Goal: Task Accomplishment & Management: Manage account settings

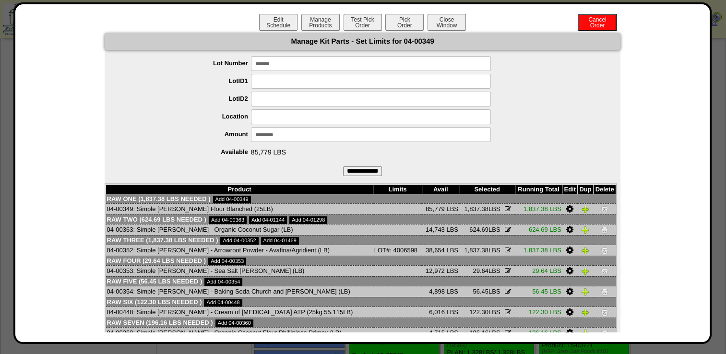
type input "*******"
click at [358, 173] on input "**********" at bounding box center [362, 172] width 39 height 10
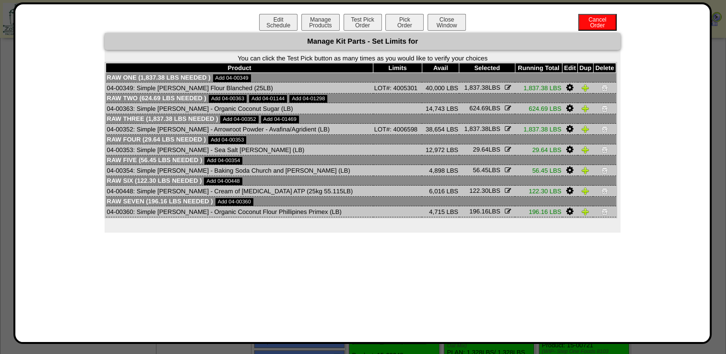
click at [567, 108] on icon at bounding box center [570, 108] width 7 height 9
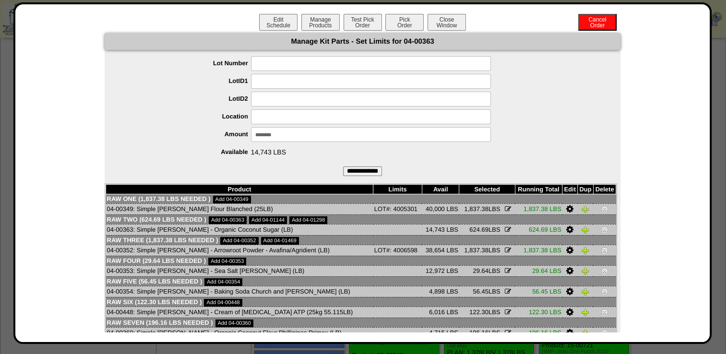
click at [277, 67] on input at bounding box center [371, 63] width 240 height 15
type input "*******"
click input "**********" at bounding box center [362, 172] width 39 height 10
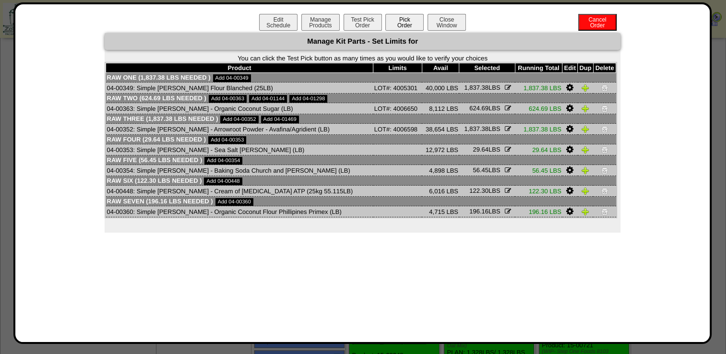
click at [407, 25] on button "Pick Order" at bounding box center [405, 22] width 38 height 17
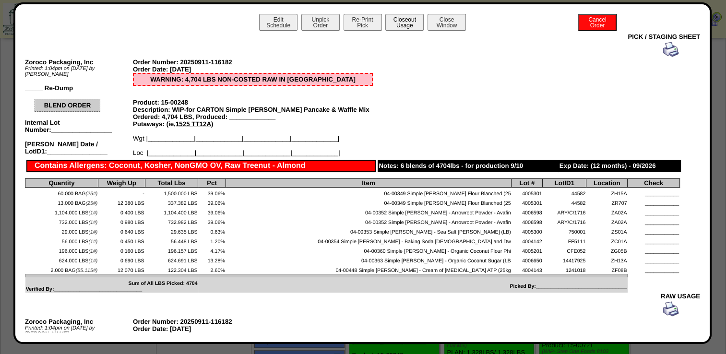
click at [406, 24] on button "Closeout Usage" at bounding box center [405, 22] width 38 height 17
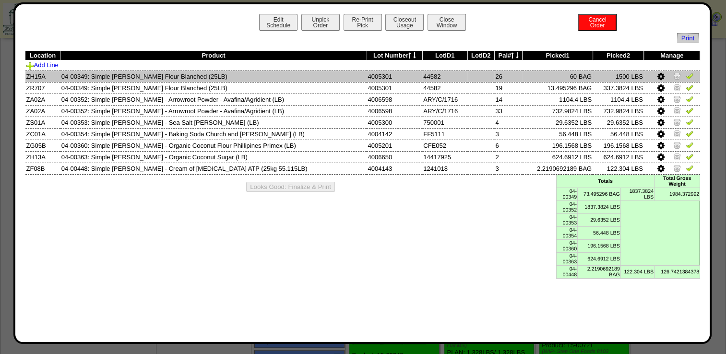
click at [686, 80] on img at bounding box center [690, 76] width 8 height 8
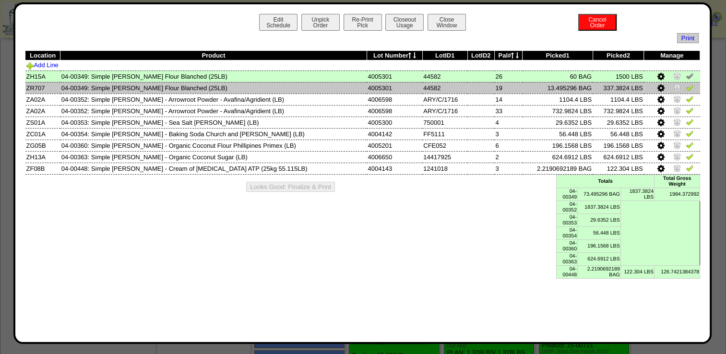
click at [690, 90] on img at bounding box center [690, 88] width 8 height 8
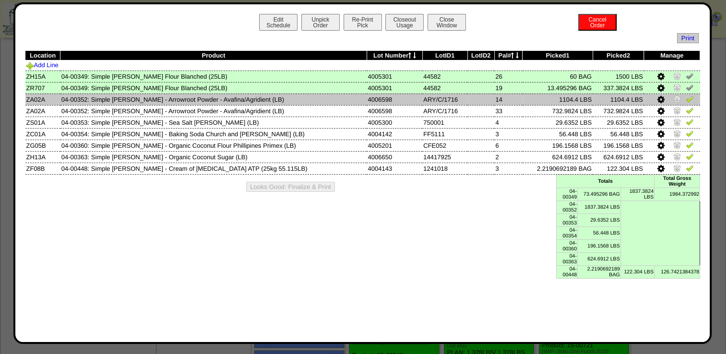
click at [687, 101] on img at bounding box center [690, 99] width 8 height 8
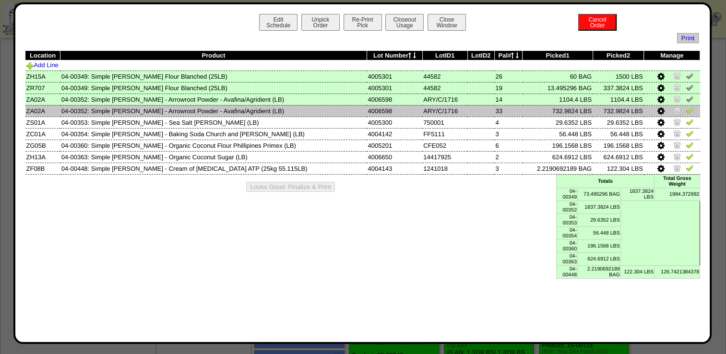
click at [688, 110] on img at bounding box center [690, 111] width 8 height 8
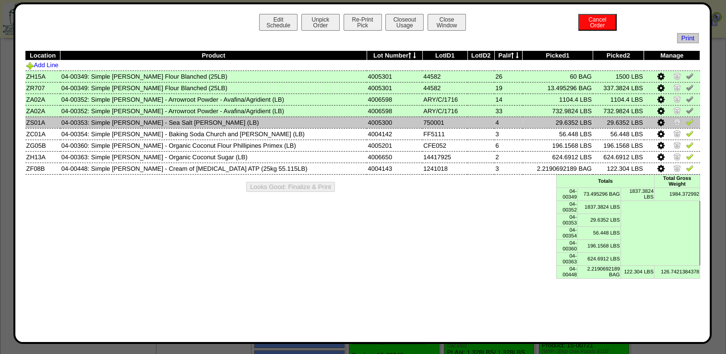
click at [686, 123] on img at bounding box center [690, 122] width 8 height 8
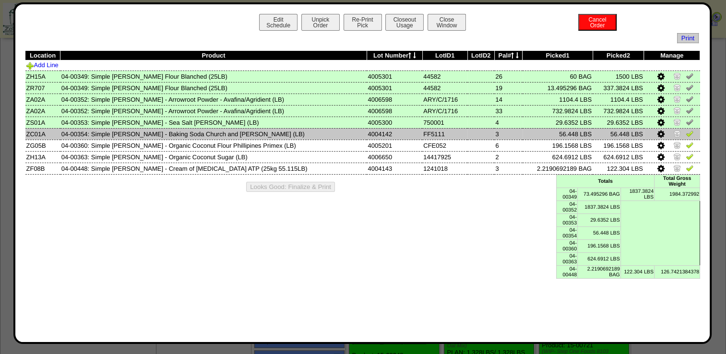
click at [688, 134] on img at bounding box center [690, 134] width 8 height 8
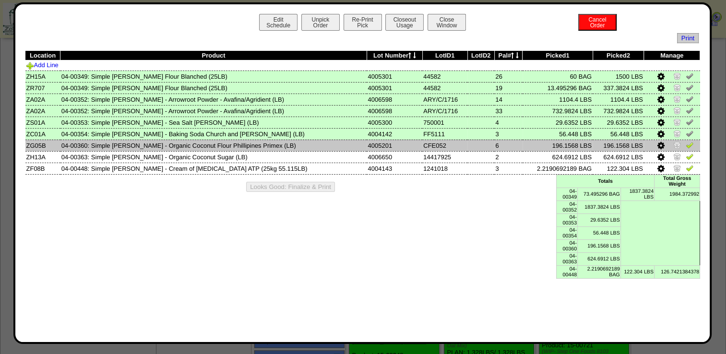
click at [689, 145] on img at bounding box center [690, 145] width 8 height 8
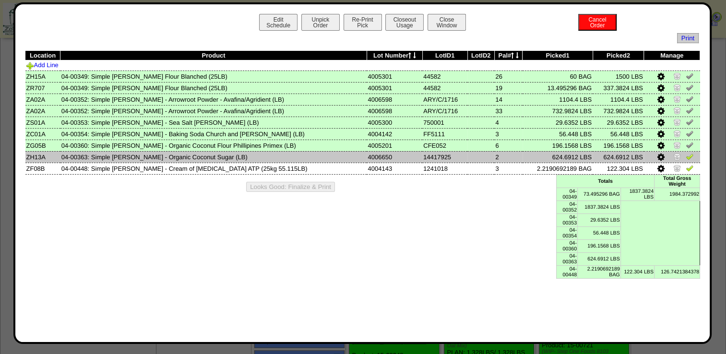
click at [687, 156] on img at bounding box center [690, 157] width 8 height 8
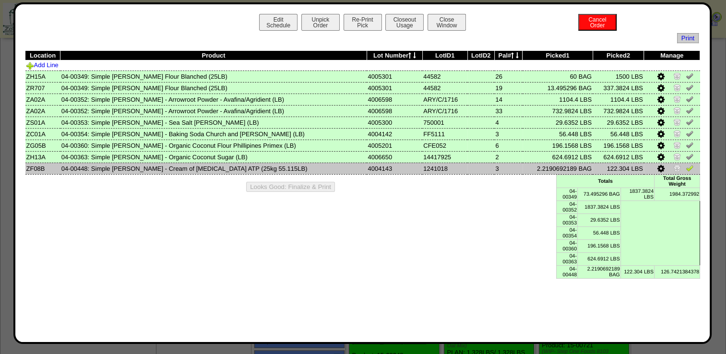
click at [688, 171] on img at bounding box center [690, 168] width 8 height 8
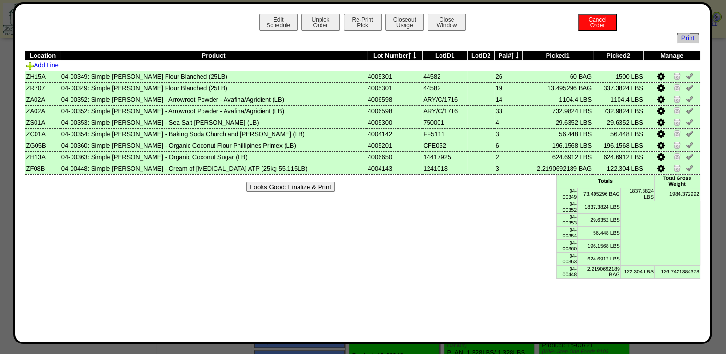
click at [324, 190] on button "Looks Good: Finalize & Print" at bounding box center [290, 187] width 89 height 10
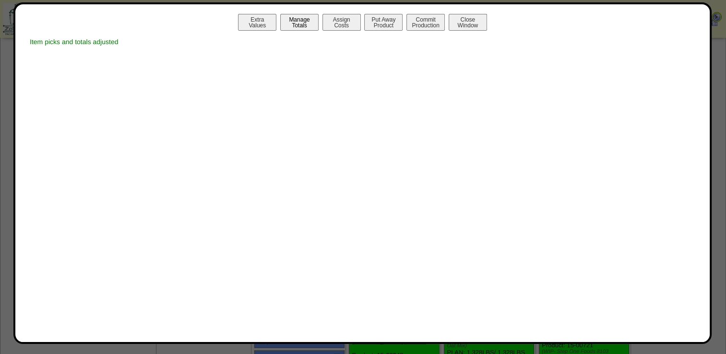
click at [295, 25] on button "Manage Totals" at bounding box center [299, 22] width 38 height 17
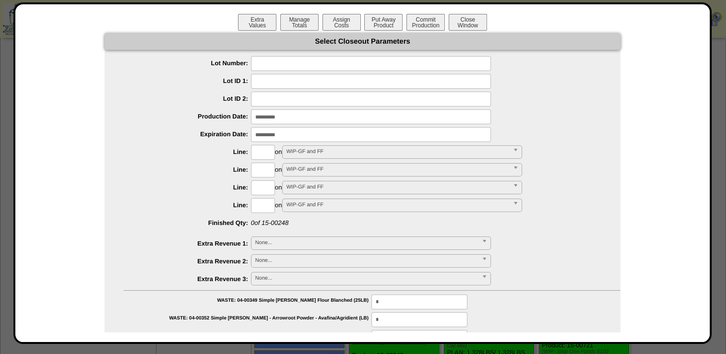
click at [287, 60] on input "text" at bounding box center [371, 63] width 240 height 15
type input "*******"
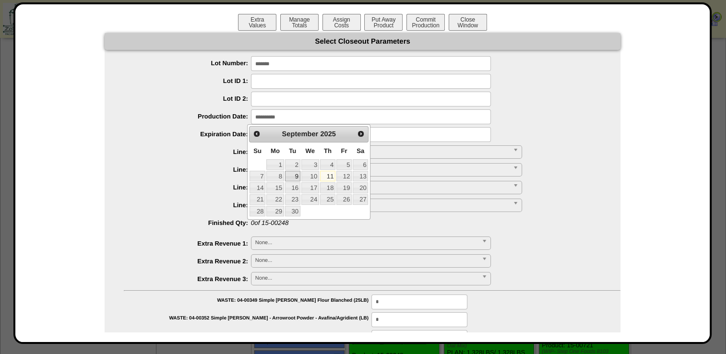
click at [292, 176] on link "9" at bounding box center [292, 176] width 15 height 11
type input "**********"
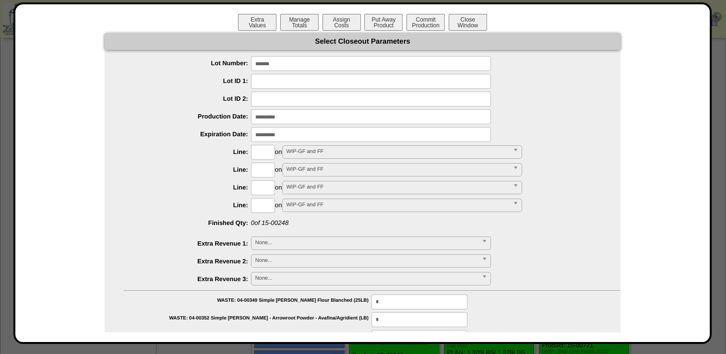
drag, startPoint x: 257, startPoint y: 141, endPoint x: 261, endPoint y: 135, distance: 6.7
click at [257, 141] on input "input" at bounding box center [371, 134] width 240 height 15
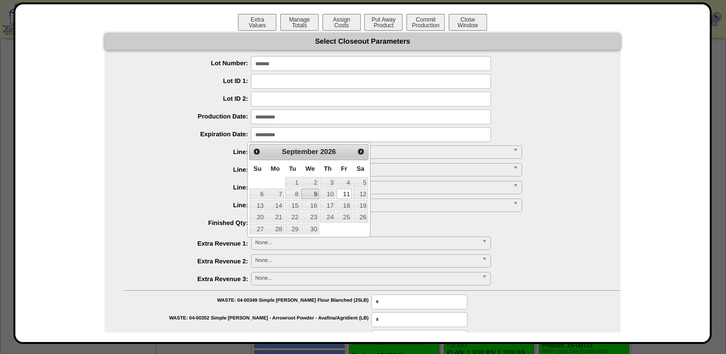
click at [315, 194] on link "9" at bounding box center [311, 194] width 18 height 11
type input "**********"
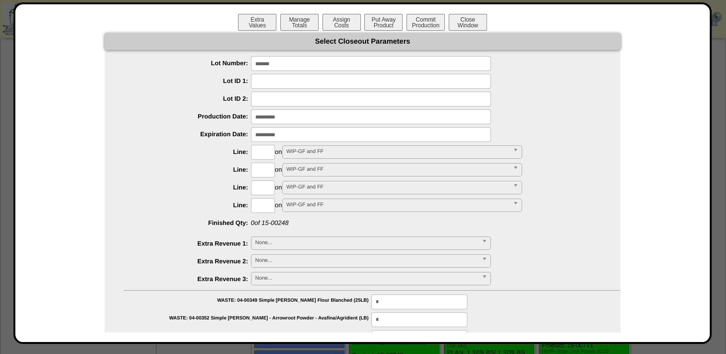
click at [254, 158] on input "text" at bounding box center [263, 152] width 24 height 15
click at [254, 158] on input "****" at bounding box center [263, 152] width 24 height 15
type input "****"
click at [165, 147] on div "**********" at bounding box center [372, 152] width 497 height 15
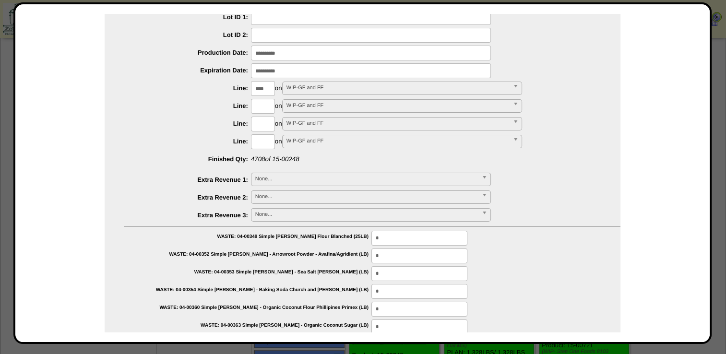
scroll to position [118, 0]
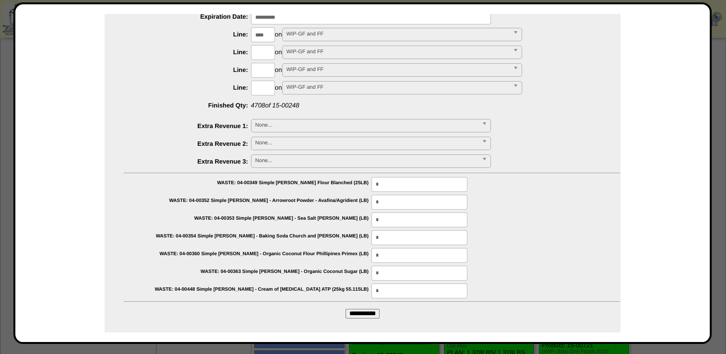
click at [368, 316] on input "**********" at bounding box center [363, 314] width 34 height 10
type input "*********"
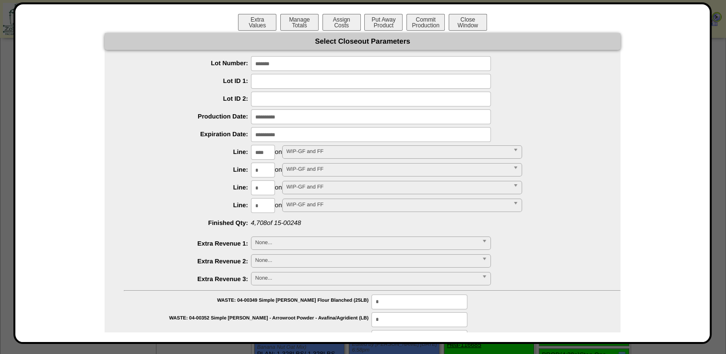
scroll to position [858, 0]
click at [377, 24] on button "Put Away Product" at bounding box center [383, 22] width 38 height 17
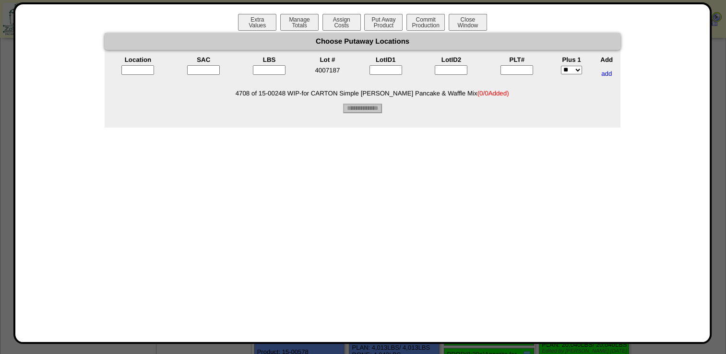
click at [144, 74] on input "text" at bounding box center [137, 70] width 33 height 10
type input "*****"
type input"] "*"
type input"] "****"
type input"] "*"
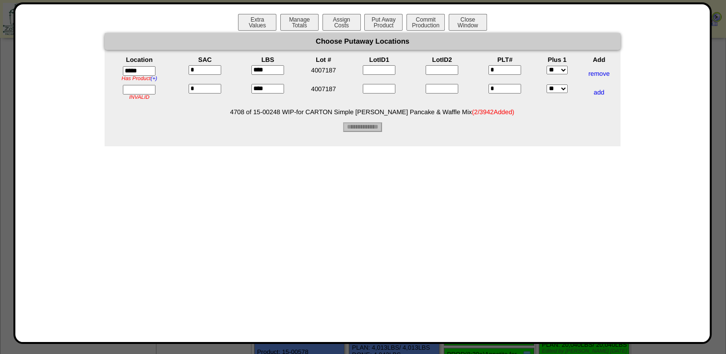
click at [136, 94] on input "text" at bounding box center [139, 90] width 33 height 10
type input "*****"
click at [264, 92] on input"] "****" at bounding box center [268, 89] width 33 height 10
type input"] "*"
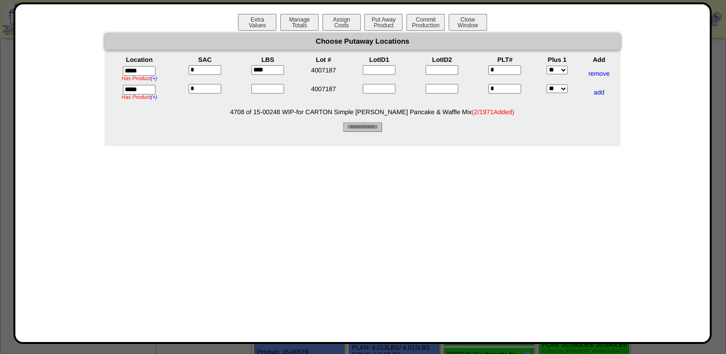
click at [143, 94] on input "*****" at bounding box center [139, 90] width 33 height 10
click at [144, 91] on input "*****" at bounding box center [139, 90] width 33 height 10
type input "*****"
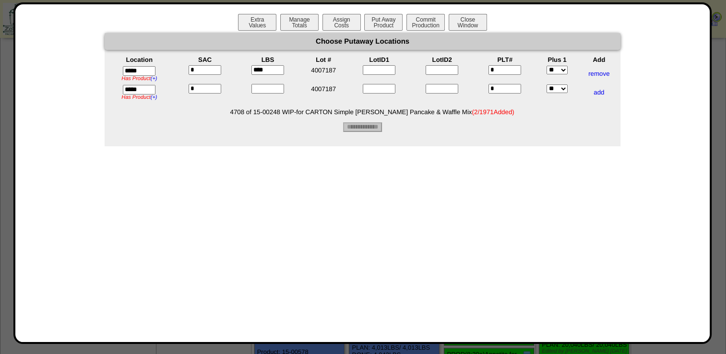
click at [263, 92] on input"] "text" at bounding box center [268, 89] width 33 height 10
type input"] "****"
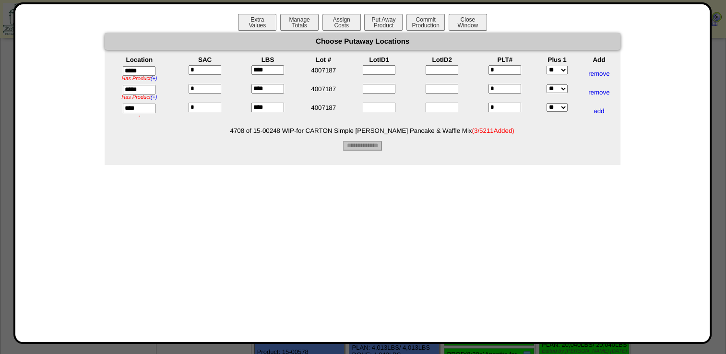
type input "*****"
type input"] "****"
click at [375, 148] on input "**********" at bounding box center [362, 146] width 39 height 10
type input "*********"
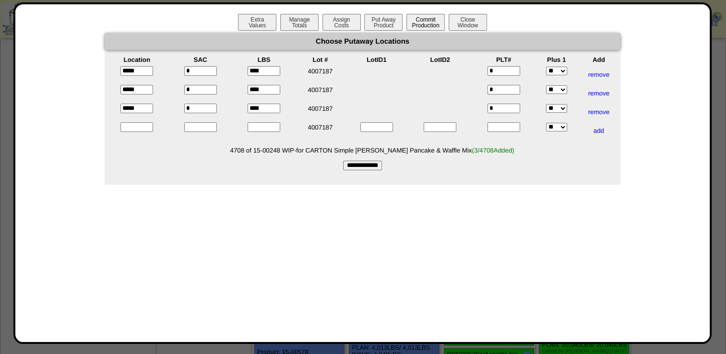
click at [429, 26] on button "Commit Production" at bounding box center [426, 22] width 38 height 17
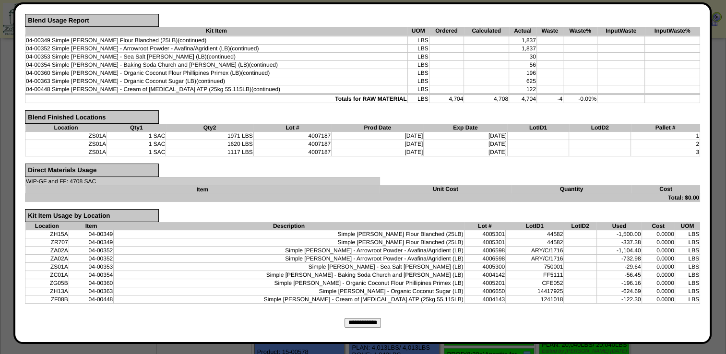
scroll to position [186, 0]
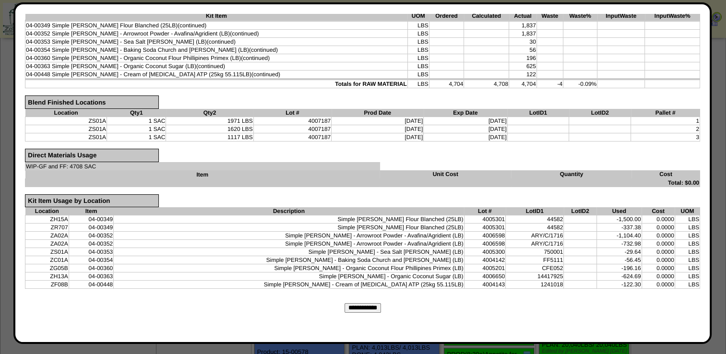
click at [373, 305] on input "**********" at bounding box center [363, 308] width 36 height 10
type input "*********"
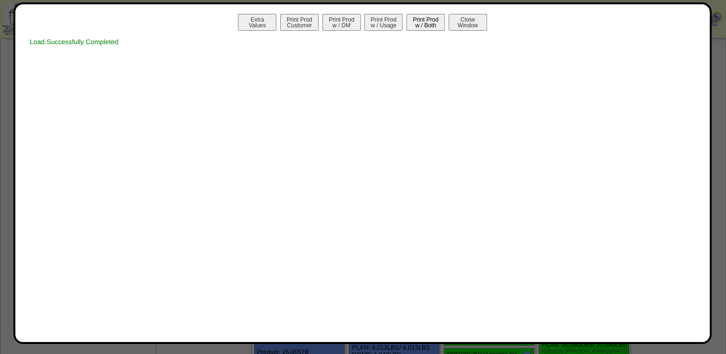
click at [427, 28] on button "Print Prod w / Both" at bounding box center [426, 22] width 38 height 17
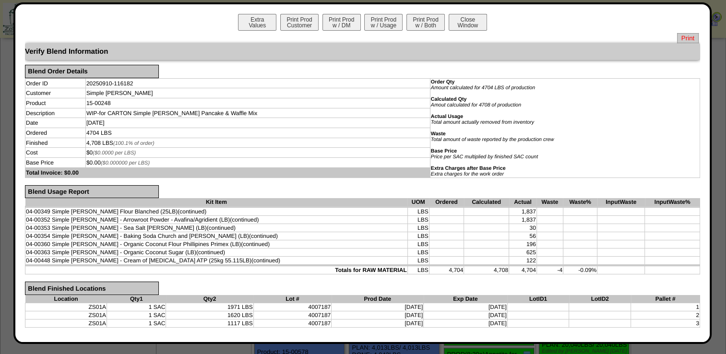
click at [677, 36] on span "Print" at bounding box center [688, 38] width 22 height 10
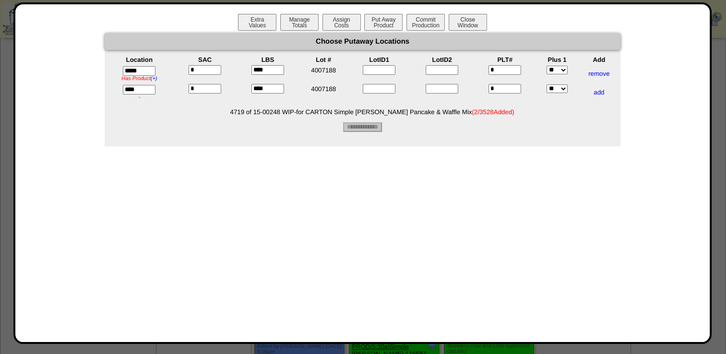
type input "*****"
type input"] "****"
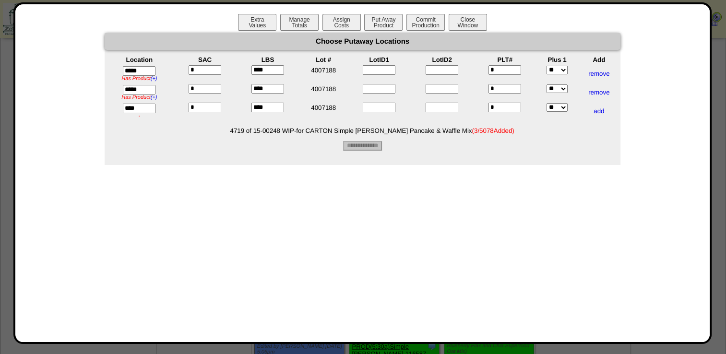
type input "*****"
type input"] "****"
click at [378, 147] on input "**********" at bounding box center [362, 146] width 39 height 10
type input "*********"
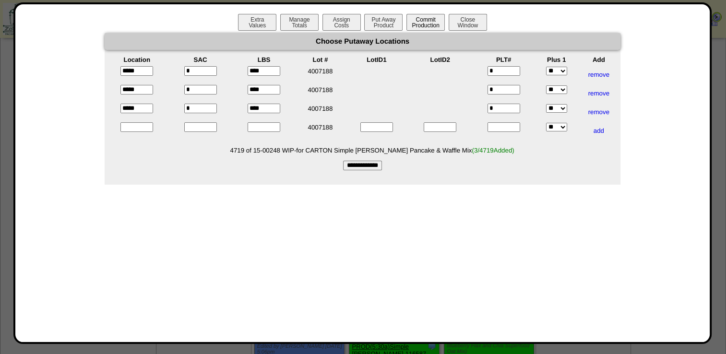
click at [423, 20] on button "Commit Production" at bounding box center [426, 22] width 38 height 17
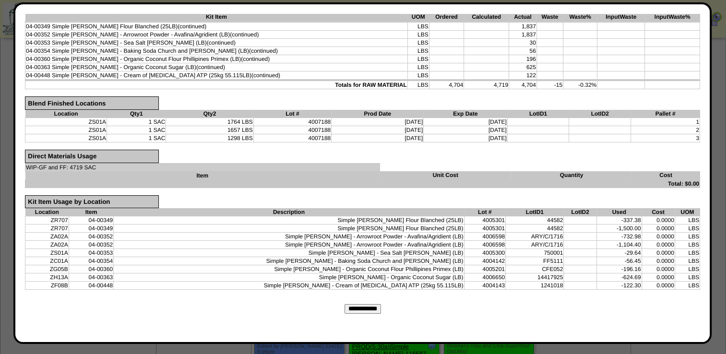
scroll to position [186, 0]
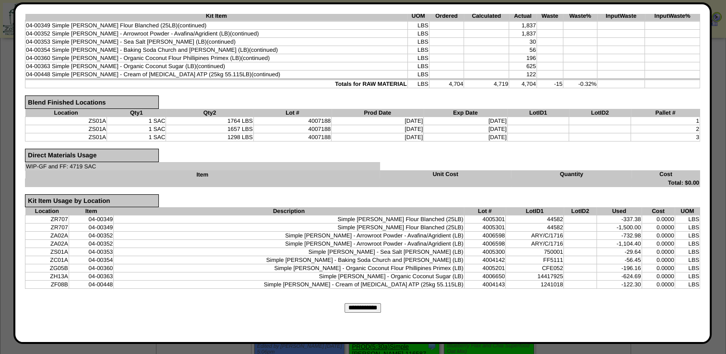
click at [369, 307] on input "**********" at bounding box center [363, 308] width 36 height 10
type input "*********"
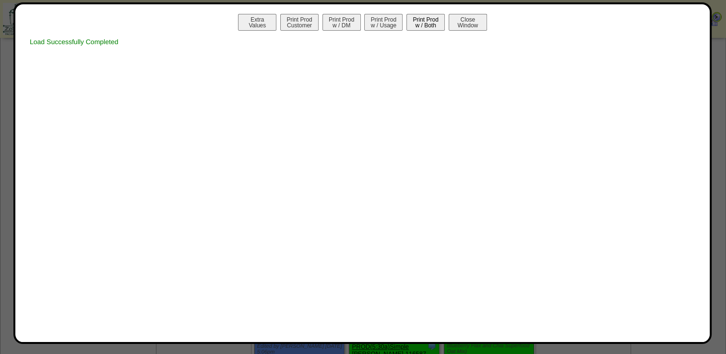
click at [433, 27] on button "Print Prod w / Both" at bounding box center [426, 22] width 38 height 17
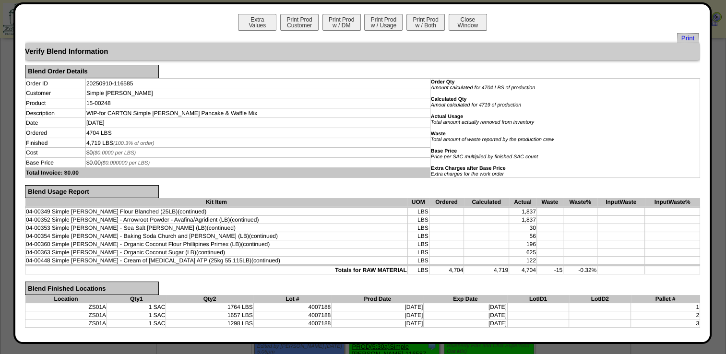
click at [668, 35] on div "Print" at bounding box center [362, 38] width 673 height 7
click at [678, 38] on span "Print" at bounding box center [688, 38] width 22 height 10
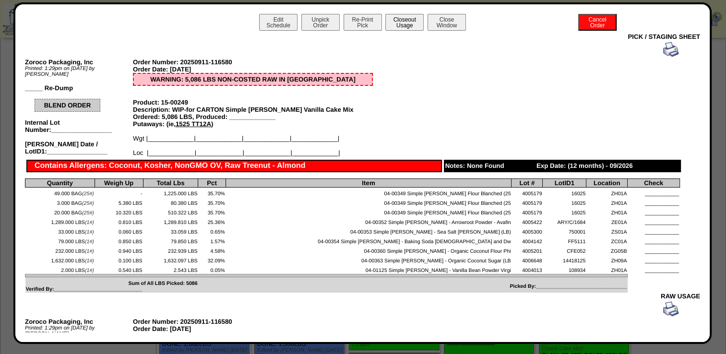
click at [399, 24] on button "Closeout Usage" at bounding box center [405, 22] width 38 height 17
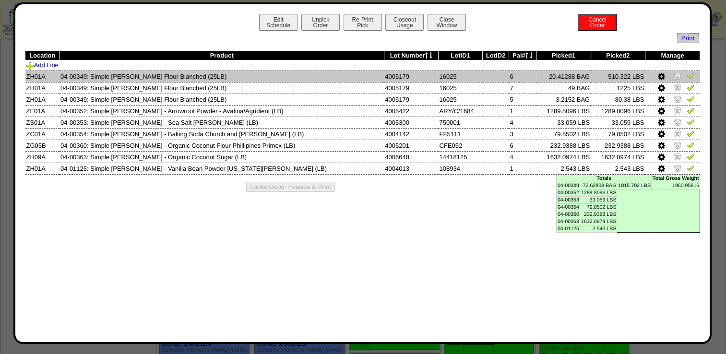
click at [687, 80] on img at bounding box center [691, 76] width 8 height 8
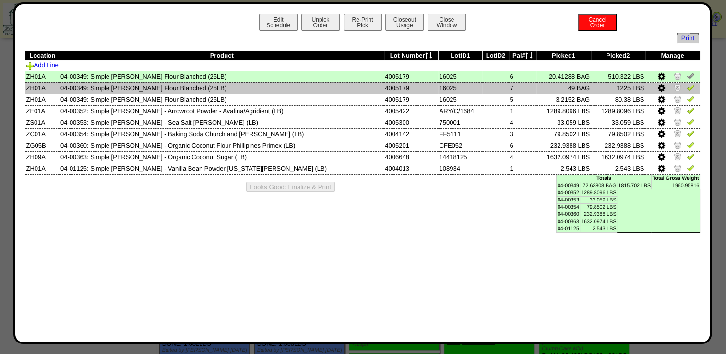
click at [687, 89] on img at bounding box center [691, 88] width 8 height 8
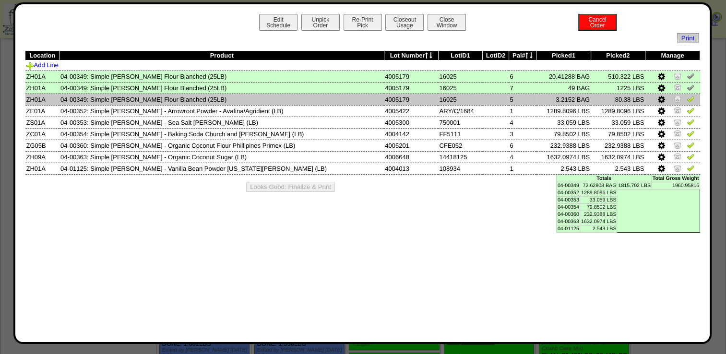
click at [687, 102] on img at bounding box center [691, 99] width 8 height 8
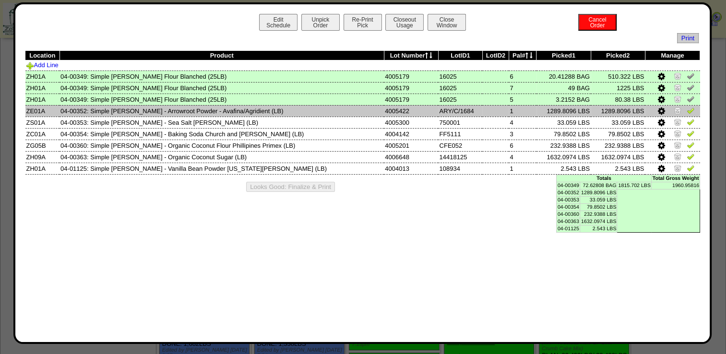
click at [687, 112] on img at bounding box center [691, 111] width 8 height 8
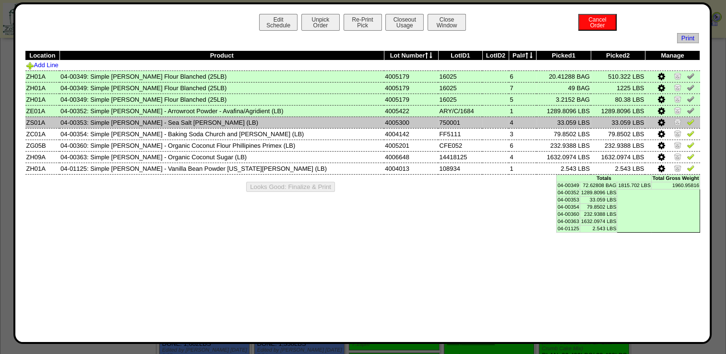
click at [687, 126] on img at bounding box center [691, 122] width 8 height 8
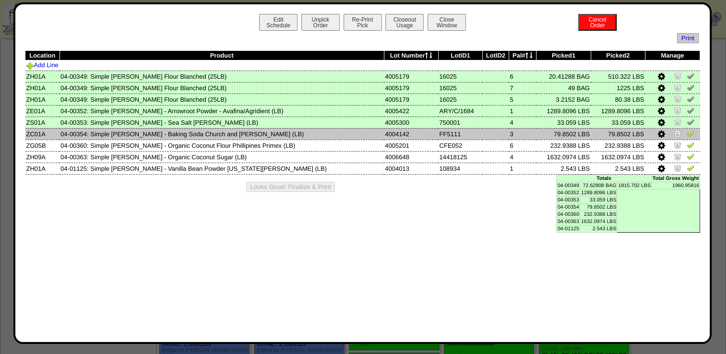
click at [688, 136] on img at bounding box center [691, 134] width 8 height 8
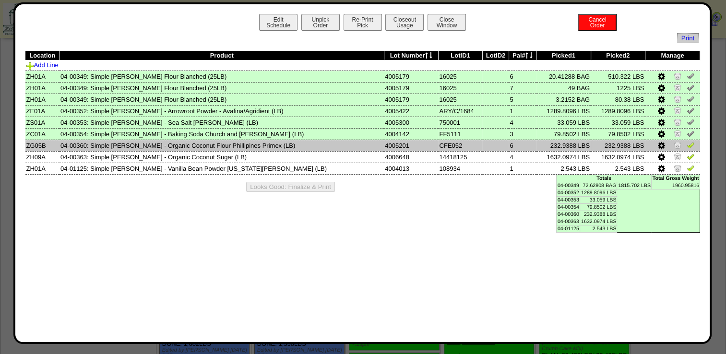
click at [689, 147] on img at bounding box center [691, 145] width 8 height 8
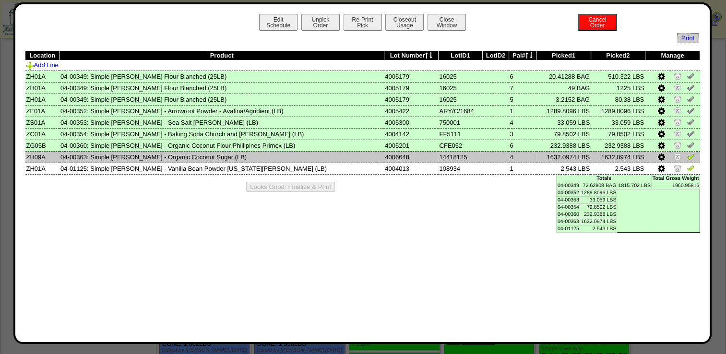
click at [688, 160] on img at bounding box center [691, 157] width 8 height 8
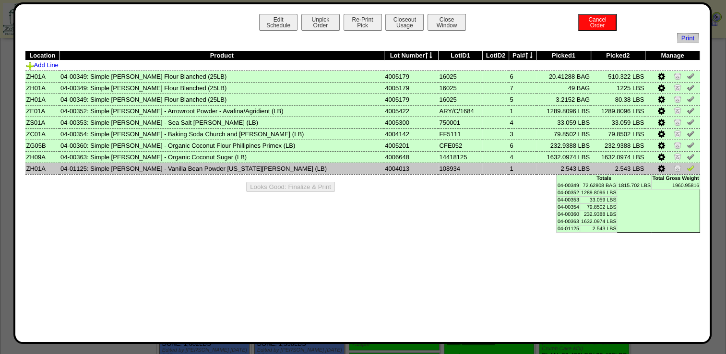
click at [687, 168] on img at bounding box center [691, 168] width 8 height 8
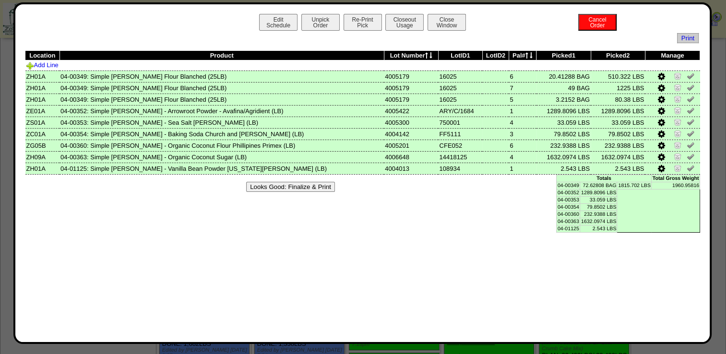
click at [306, 188] on button "Looks Good: Finalize & Print" at bounding box center [290, 187] width 89 height 10
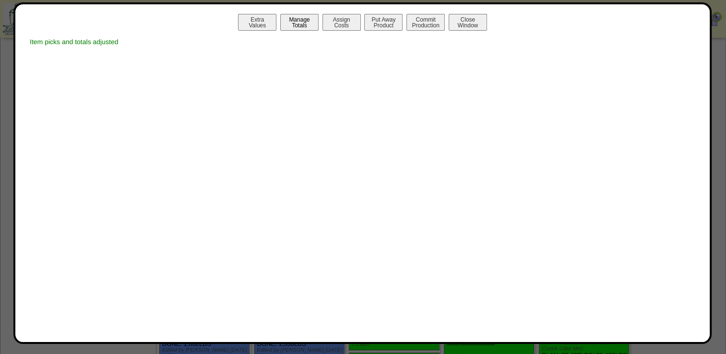
click at [300, 26] on button "Manage Totals" at bounding box center [299, 22] width 38 height 17
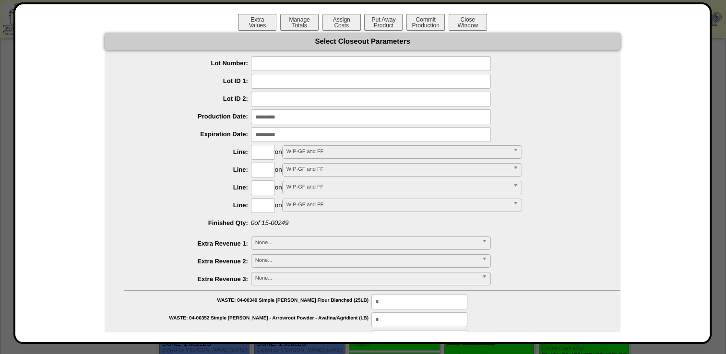
click at [270, 59] on input "text" at bounding box center [371, 63] width 240 height 15
type input "*******"
click at [277, 121] on input "input" at bounding box center [371, 116] width 240 height 15
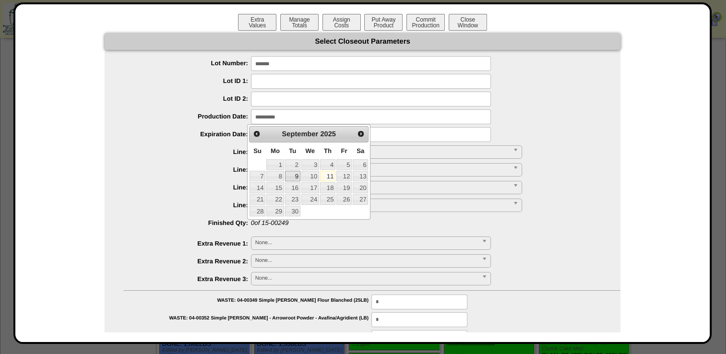
click at [296, 176] on link "9" at bounding box center [292, 176] width 15 height 11
type input "**********"
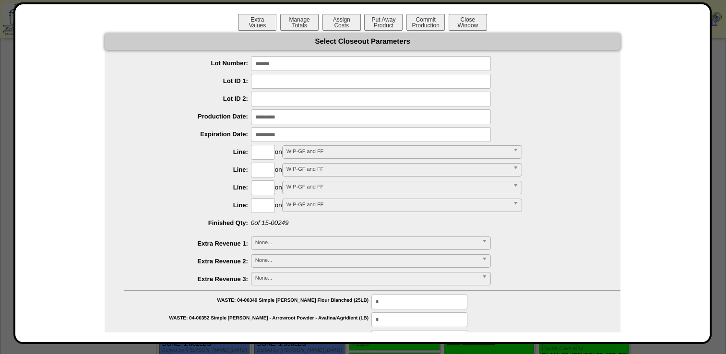
click at [286, 132] on input "input" at bounding box center [371, 134] width 240 height 15
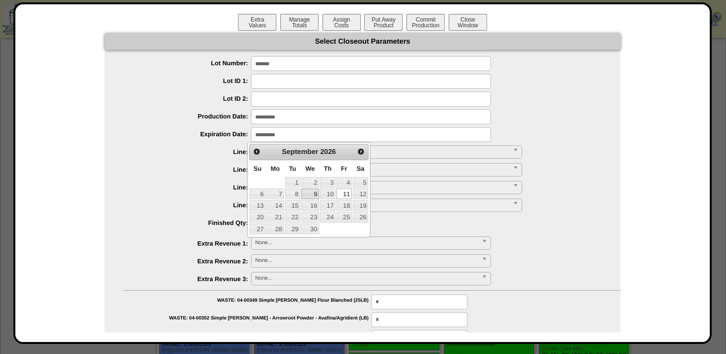
click at [314, 194] on link "9" at bounding box center [311, 194] width 18 height 11
type input "**********"
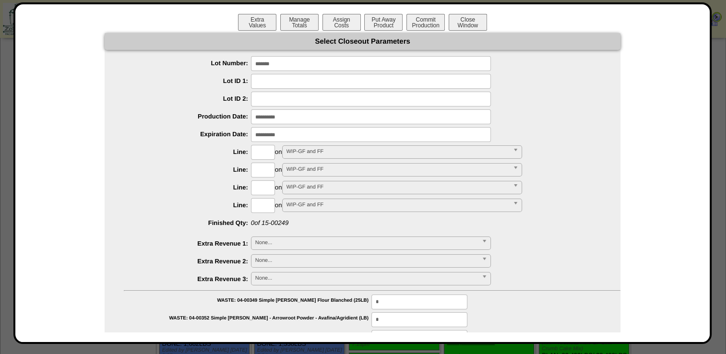
click at [201, 168] on label "Line:" at bounding box center [187, 169] width 127 height 7
click at [256, 152] on input "text" at bounding box center [263, 152] width 24 height 15
type input "****"
click at [147, 173] on label "Line:" at bounding box center [187, 169] width 127 height 7
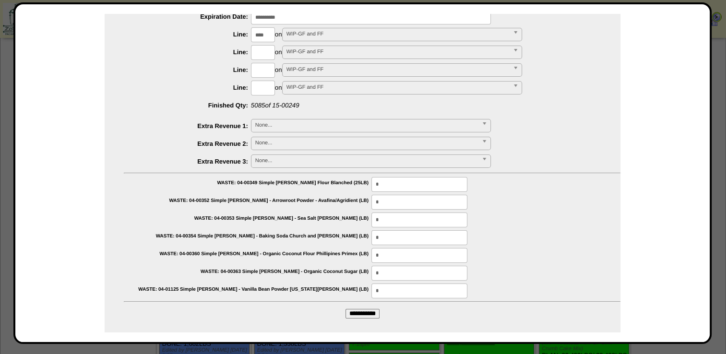
click at [348, 311] on input "**********" at bounding box center [363, 314] width 34 height 10
type input "*********"
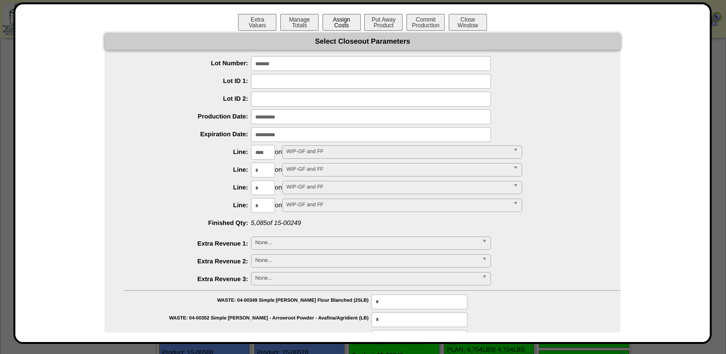
scroll to position [302, 0]
click at [376, 27] on button "Put Away Product" at bounding box center [383, 22] width 38 height 17
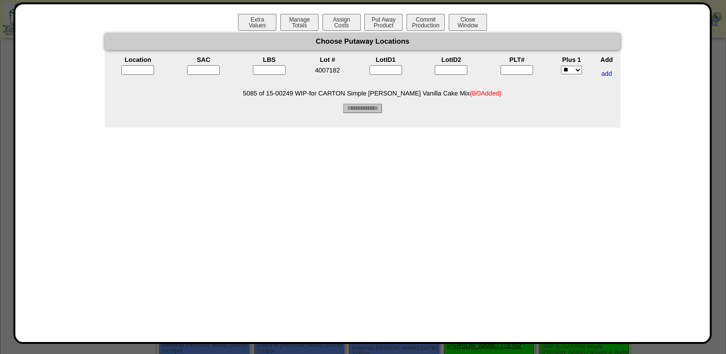
click at [141, 71] on input "text" at bounding box center [137, 70] width 33 height 10
type input "*****"
type input"] "*"
type input"] "****"
type input"] "*"
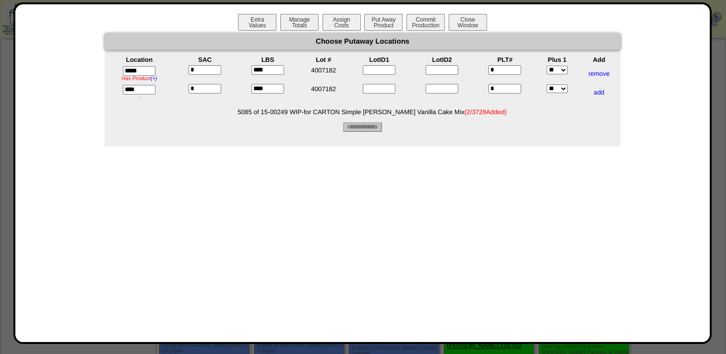
type input "*****"
type input"] "****"
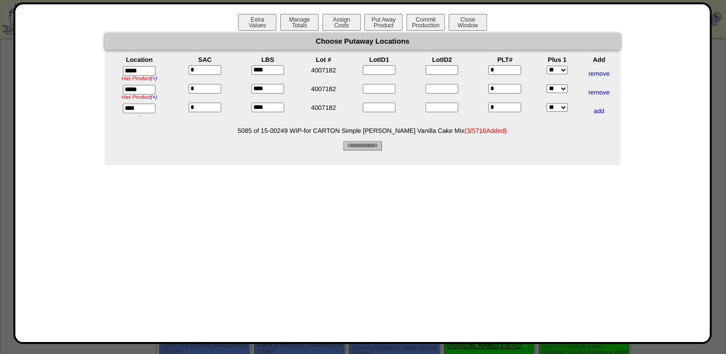
type input "*****"
type input"] "****"
click at [369, 149] on input "**********" at bounding box center [362, 146] width 39 height 10
type input "*********"
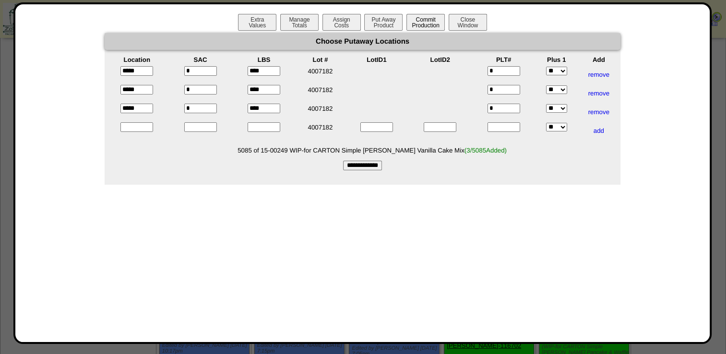
click at [435, 30] on button "Commit Production" at bounding box center [426, 22] width 38 height 17
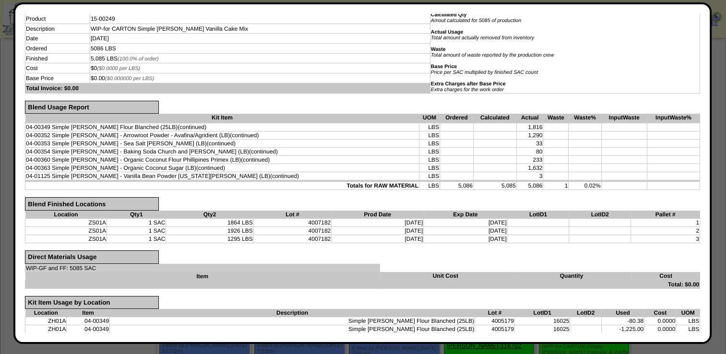
scroll to position [186, 0]
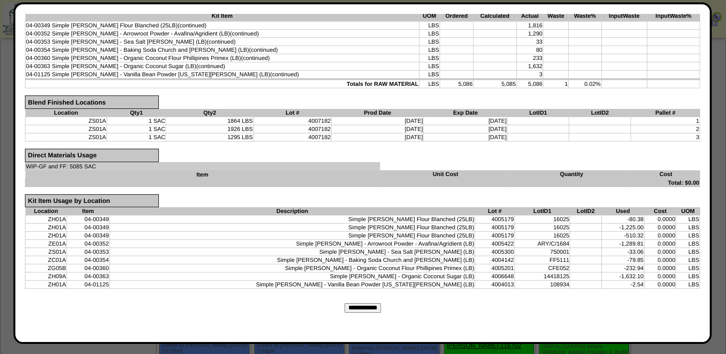
click at [365, 309] on input "**********" at bounding box center [363, 308] width 36 height 10
type input "*********"
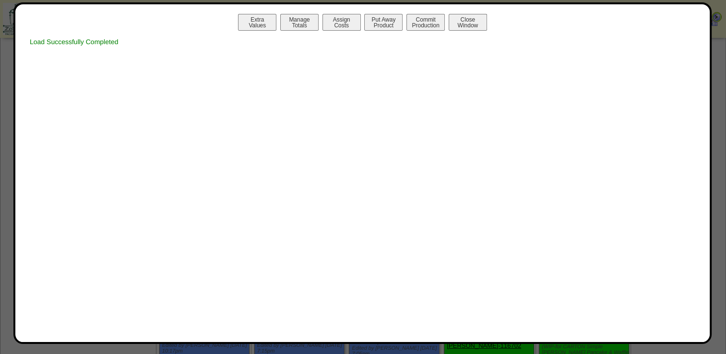
scroll to position [0, 0]
click at [424, 18] on button "Print Prod w / Both" at bounding box center [426, 22] width 38 height 17
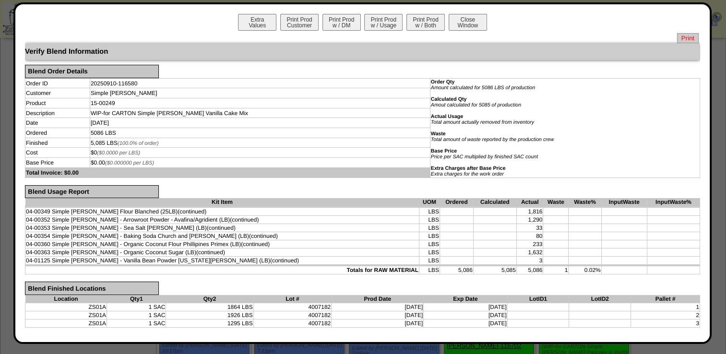
click at [681, 39] on span "Print" at bounding box center [688, 38] width 22 height 10
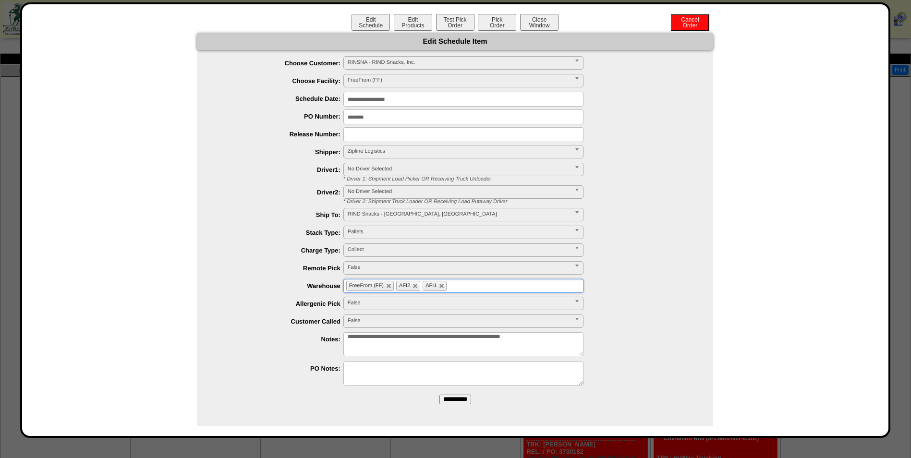
click at [464, 398] on input "**********" at bounding box center [455, 400] width 32 height 10
click at [441, 25] on button "Test Pick Order" at bounding box center [455, 22] width 38 height 17
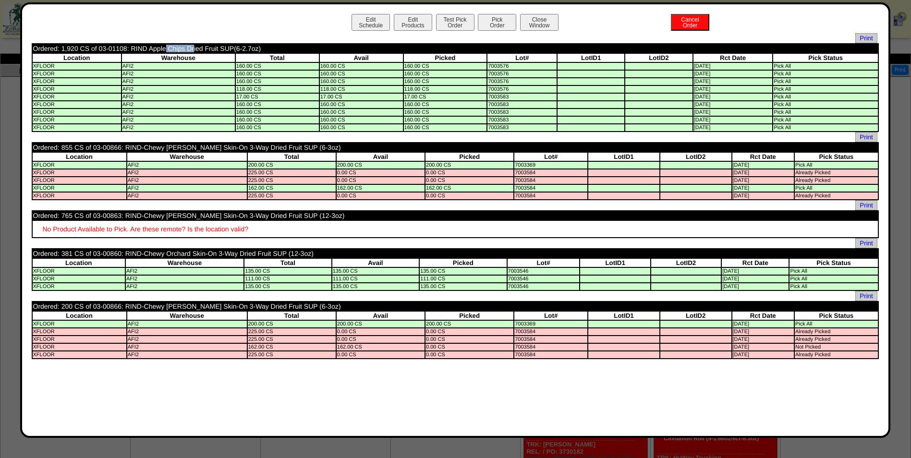
drag, startPoint x: 127, startPoint y: 49, endPoint x: 106, endPoint y: 52, distance: 21.3
click at [97, 47] on td "Ordered: 1,920 CS of 03-01108: RIND Apple Chips Dried Fruit SUP(6-2.7oz)" at bounding box center [363, 48] width 660 height 9
copy td "03-01108"
click at [110, 150] on td "Ordered: 855 CS of 03-00866: RIND-Chewy [PERSON_NAME] Skin-On 3-Way Dried Fruit…" at bounding box center [382, 147] width 699 height 9
drag, startPoint x: 121, startPoint y: 146, endPoint x: 92, endPoint y: 145, distance: 28.8
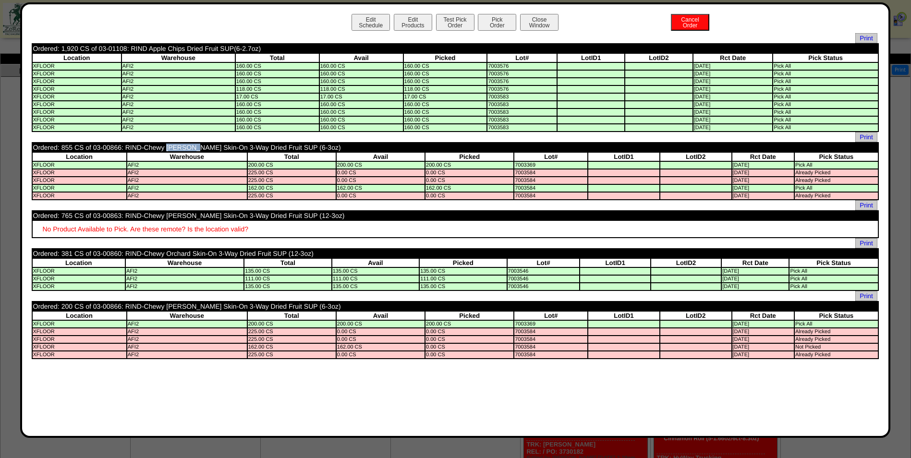
click at [92, 145] on td "Ordered: 855 CS of 03-00866: RIND-Chewy [PERSON_NAME] Skin-On 3-Way Dried Fruit…" at bounding box center [382, 147] width 699 height 9
copy td "03-00866"
drag, startPoint x: 120, startPoint y: 216, endPoint x: 93, endPoint y: 216, distance: 27.4
click at [93, 216] on td "Ordered: 765 CS of 03-00863: RIND-Chewy [PERSON_NAME] Skin-On 3-Way Dried Fruit…" at bounding box center [455, 215] width 845 height 9
copy td "03-00863"
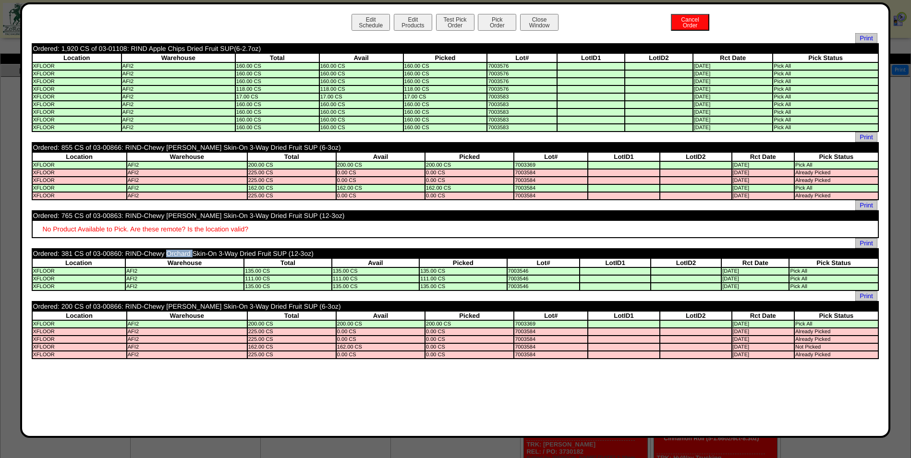
drag, startPoint x: 118, startPoint y: 253, endPoint x: 93, endPoint y: 256, distance: 25.2
click at [93, 256] on td "Ordered: 381 CS of 03-00860: RIND-Chewy Orchard Skin-On 3-Way Dried Fruit SUP (…" at bounding box center [377, 253] width 688 height 9
copy td "03-00860"
drag, startPoint x: 121, startPoint y: 305, endPoint x: 92, endPoint y: 305, distance: 29.3
click at [92, 305] on td "Ordered: 200 CS of 03-00866: RIND-Chewy [PERSON_NAME] Skin-On 3-Way Dried Fruit…" at bounding box center [382, 306] width 699 height 9
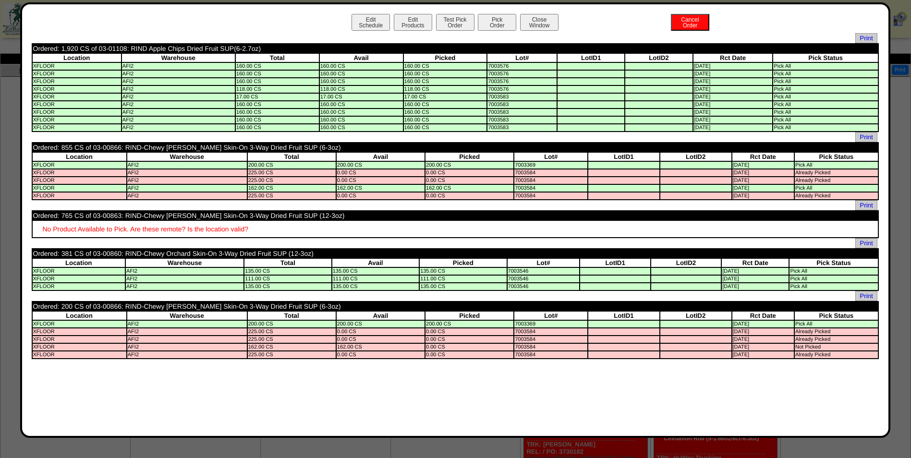
click at [174, 371] on div "Edit Schedule Edit Products Test Pick Order Pick Order Cancel Order Close Windo…" at bounding box center [455, 220] width 847 height 412
click at [541, 30] on button "Close Window" at bounding box center [539, 22] width 38 height 17
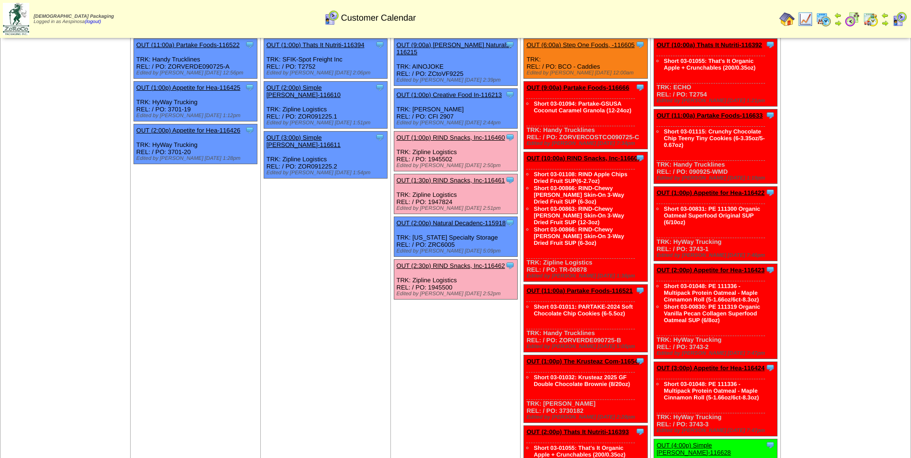
scroll to position [96, 0]
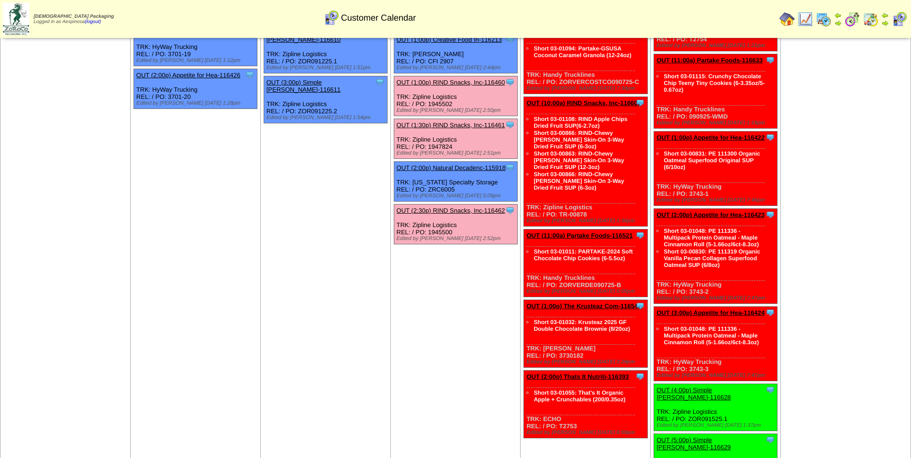
click at [598, 234] on link "OUT (11:00a) Partake Foods-116521" at bounding box center [579, 235] width 106 height 7
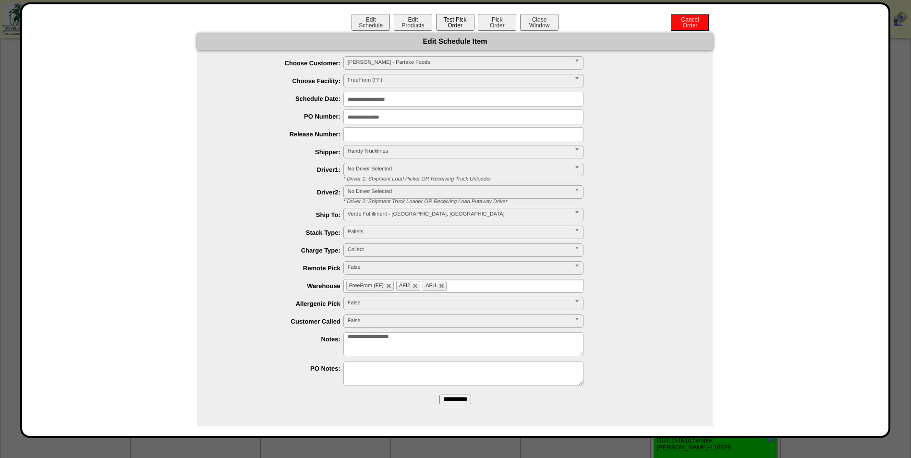
click at [449, 25] on button "Test Pick Order" at bounding box center [455, 22] width 38 height 17
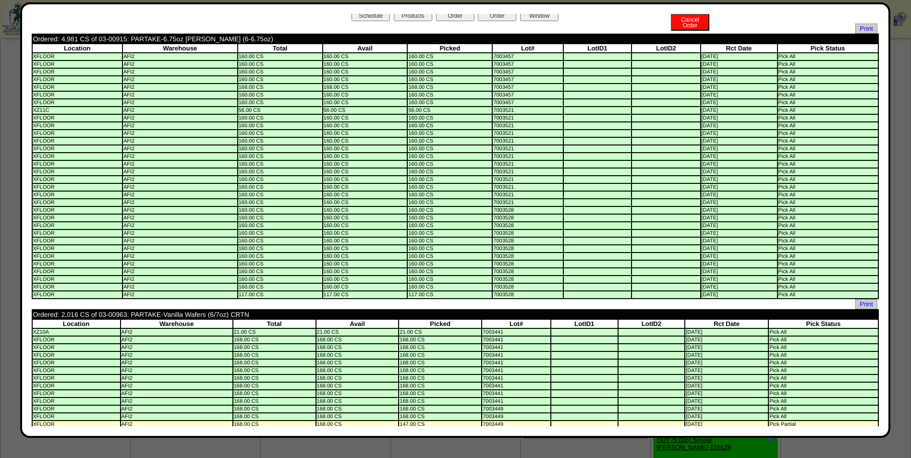
scroll to position [0, 0]
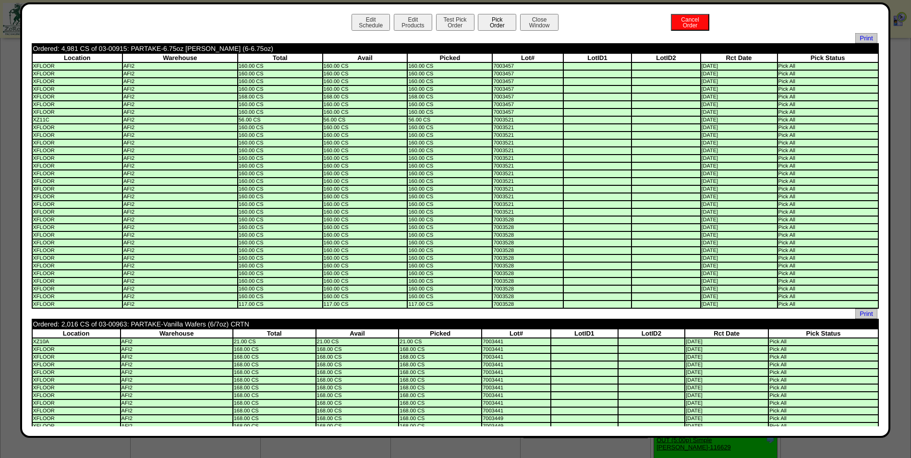
click at [482, 24] on button "Pick Order" at bounding box center [497, 22] width 38 height 17
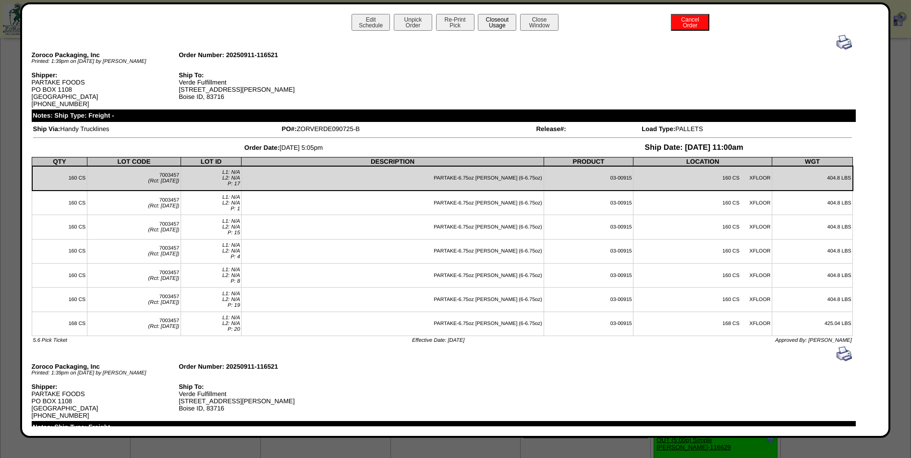
click at [512, 23] on button "Closeout Usage" at bounding box center [497, 22] width 38 height 17
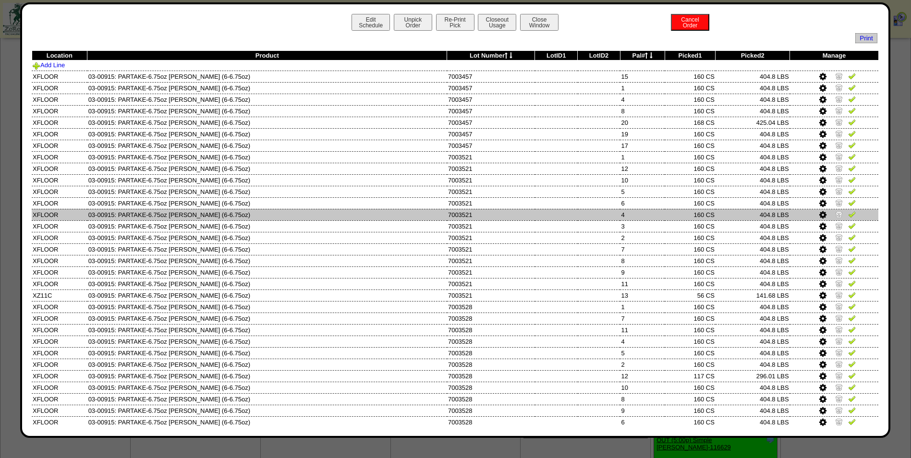
click at [646, 215] on td "4" at bounding box center [642, 215] width 45 height 12
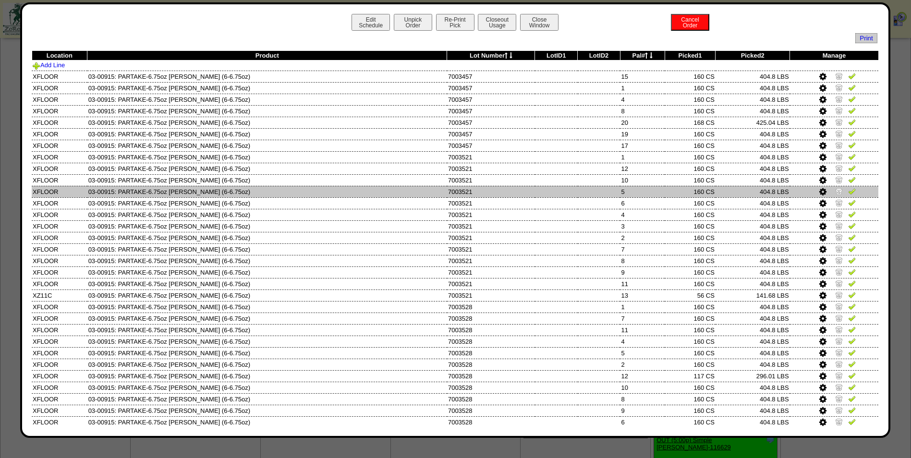
click at [606, 193] on td at bounding box center [599, 192] width 43 height 12
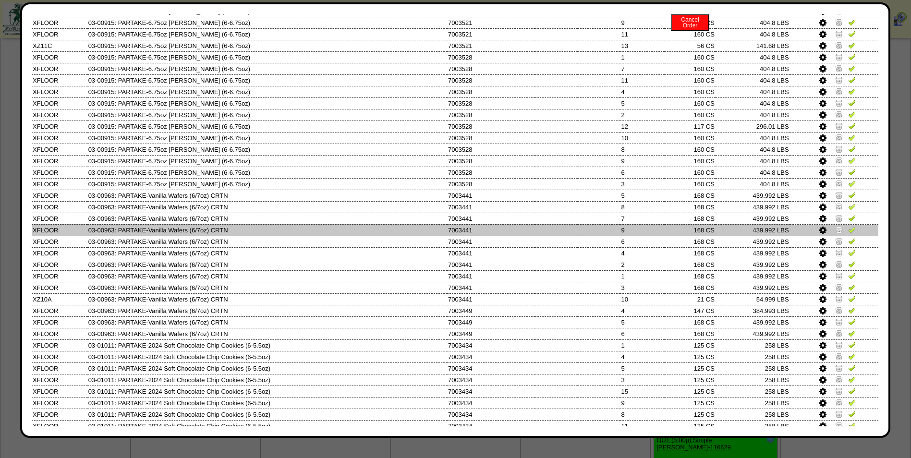
scroll to position [288, 0]
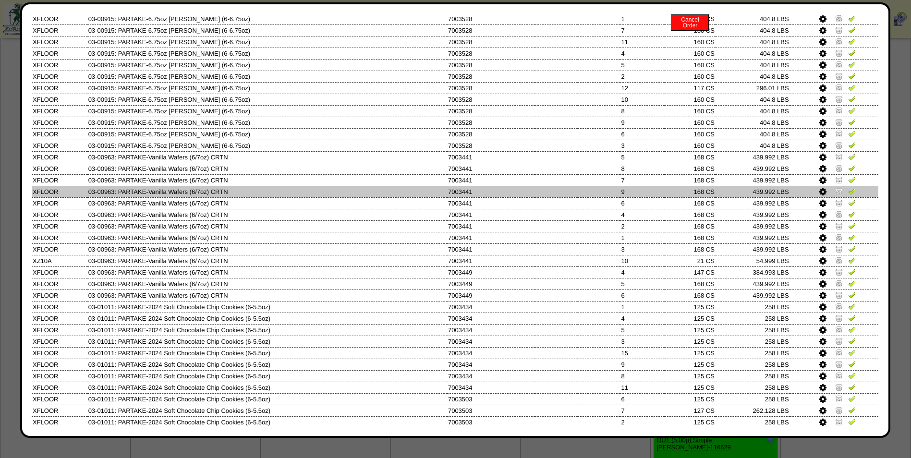
click at [592, 197] on td at bounding box center [599, 192] width 43 height 12
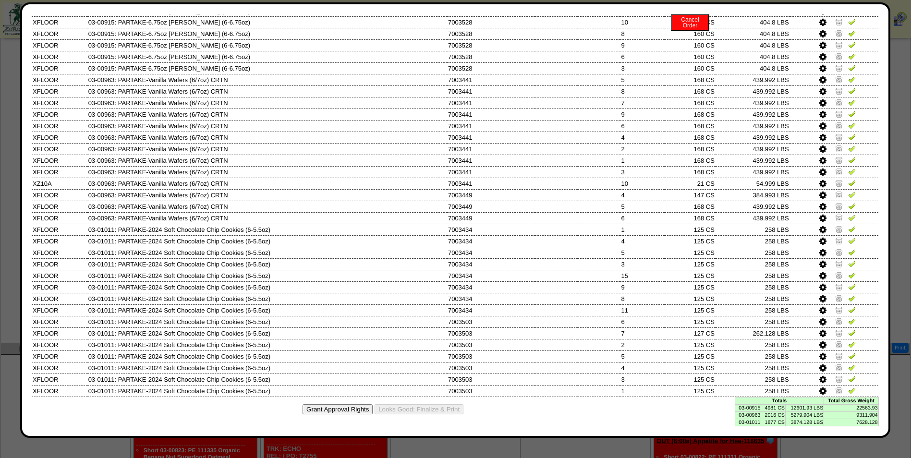
click at [776, 409] on td "4981 CS" at bounding box center [773, 407] width 24 height 7
click at [773, 408] on td "4981 CS" at bounding box center [773, 407] width 24 height 7
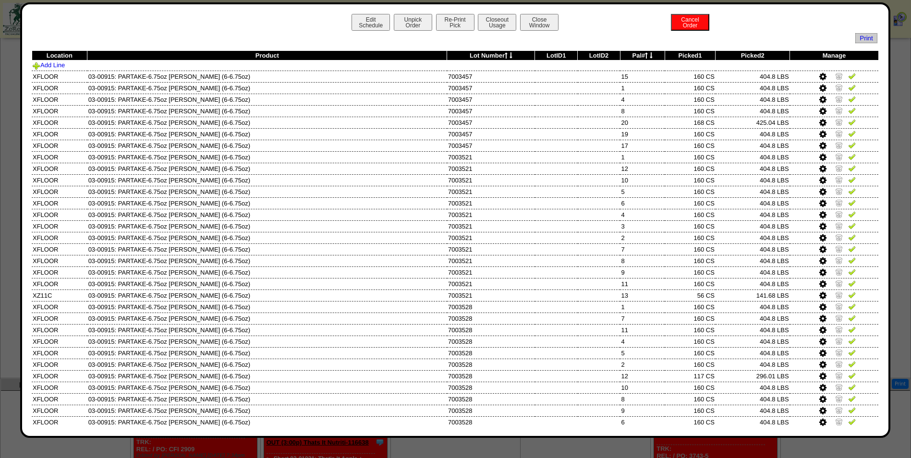
scroll to position [192, 0]
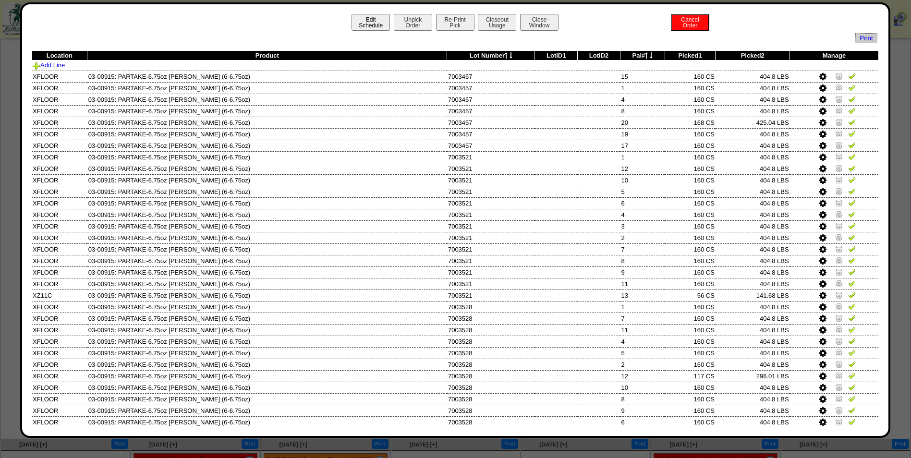
click at [352, 22] on button "Edit Schedule" at bounding box center [370, 22] width 38 height 17
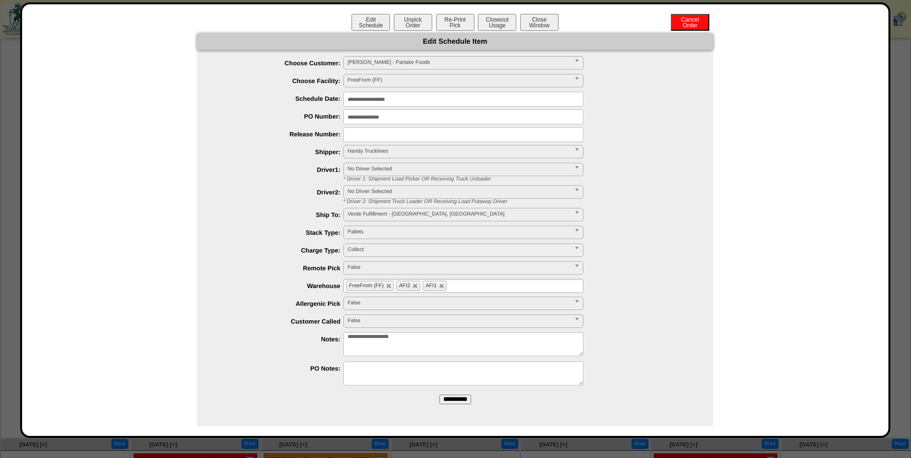
click at [480, 346] on textarea "**********" at bounding box center [463, 344] width 240 height 24
type textarea "**********"
click at [467, 401] on input "**********" at bounding box center [455, 400] width 32 height 10
click at [525, 23] on button "Close Window" at bounding box center [539, 22] width 38 height 17
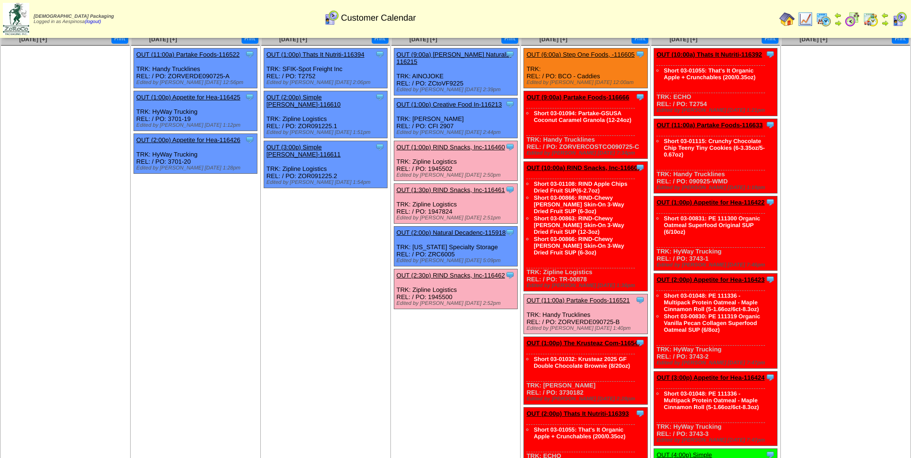
scroll to position [48, 0]
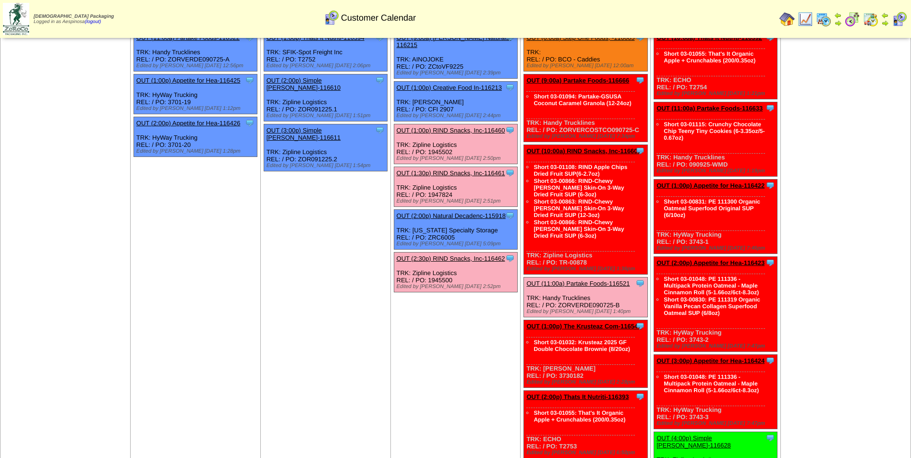
click at [596, 332] on div "Clone Item OUT (1:00p) The Krusteaz Com-116547 The Krusteaz Company ScheduleID:…" at bounding box center [585, 354] width 123 height 68
click at [596, 328] on link "OUT (1:00p) The Krusteaz Com-116547" at bounding box center [583, 326] width 115 height 7
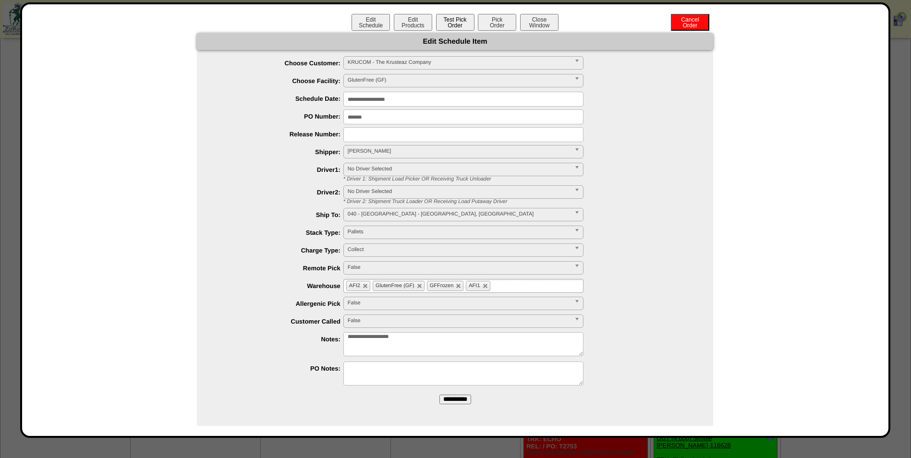
click at [449, 20] on button "Test Pick Order" at bounding box center [455, 22] width 38 height 17
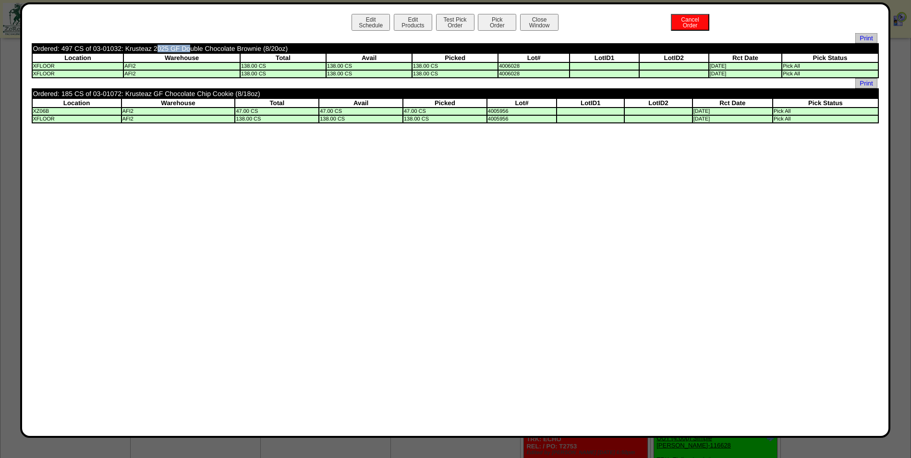
drag, startPoint x: 122, startPoint y: 49, endPoint x: 92, endPoint y: 48, distance: 30.3
click at [92, 48] on td "Ordered: 497 CS of 03-01032: Krusteaz 2025 GF Double Chocolate Brownie (8/20oz)" at bounding box center [371, 48] width 676 height 9
copy td "03-01032"
click at [450, 28] on button "Test Pick Order" at bounding box center [455, 22] width 38 height 17
click at [497, 28] on button "Pick Order" at bounding box center [497, 22] width 38 height 17
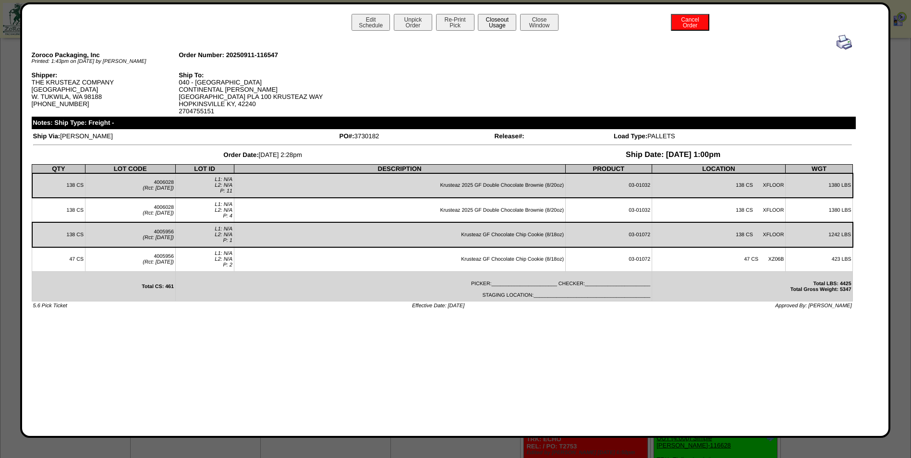
click at [495, 29] on button "Closeout Usage" at bounding box center [497, 22] width 38 height 17
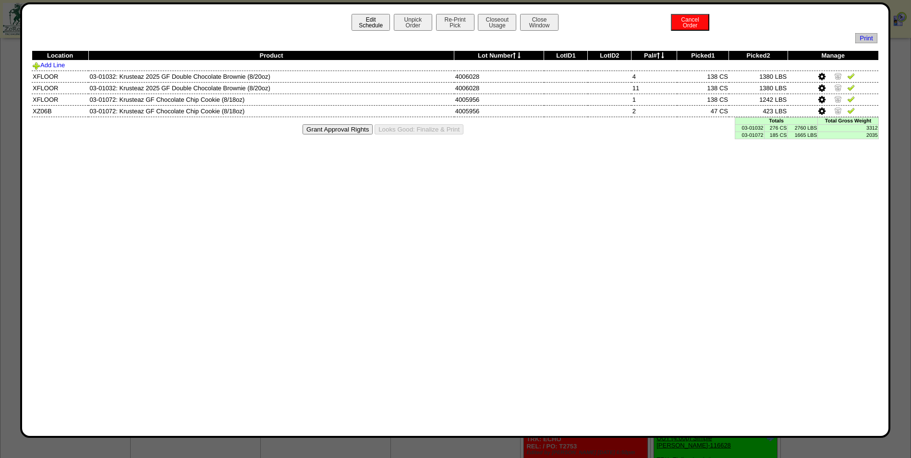
click at [364, 28] on button "Edit Schedule" at bounding box center [370, 22] width 38 height 17
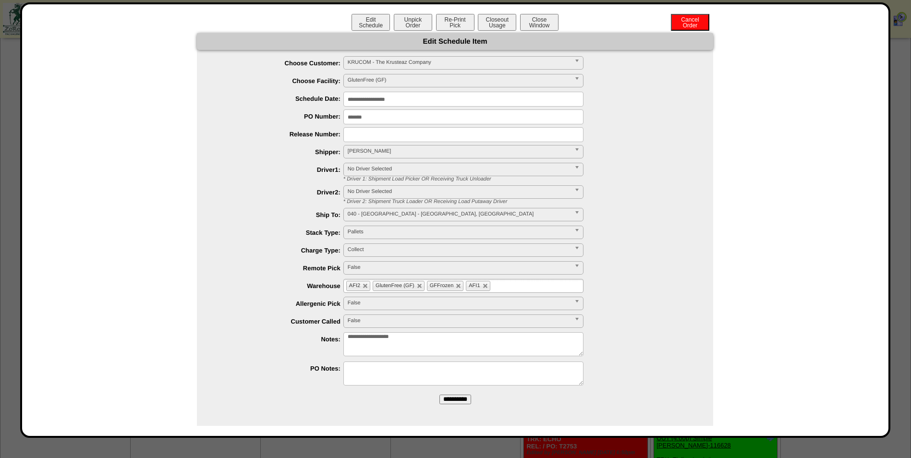
click at [455, 337] on textarea "**********" at bounding box center [463, 344] width 240 height 24
type textarea "**********"
click at [110, 281] on div "**********" at bounding box center [455, 229] width 847 height 393
click at [460, 399] on input "**********" at bounding box center [455, 400] width 32 height 10
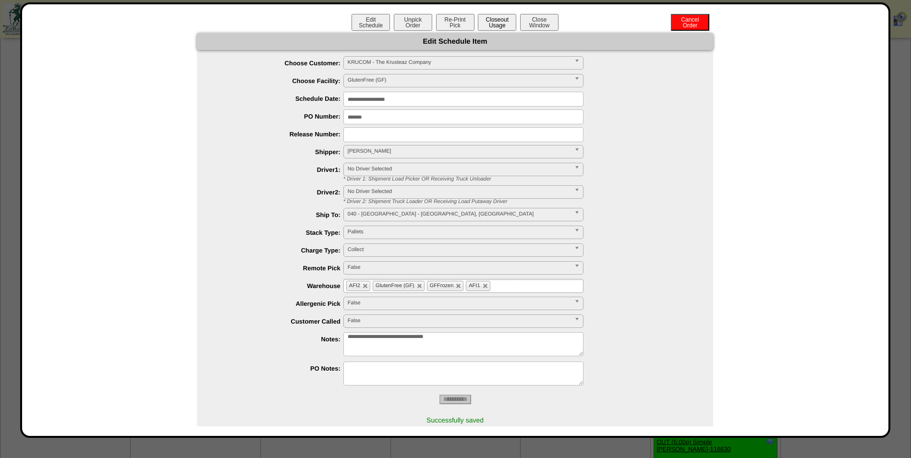
click at [496, 21] on button "Closeout Usage" at bounding box center [497, 22] width 38 height 17
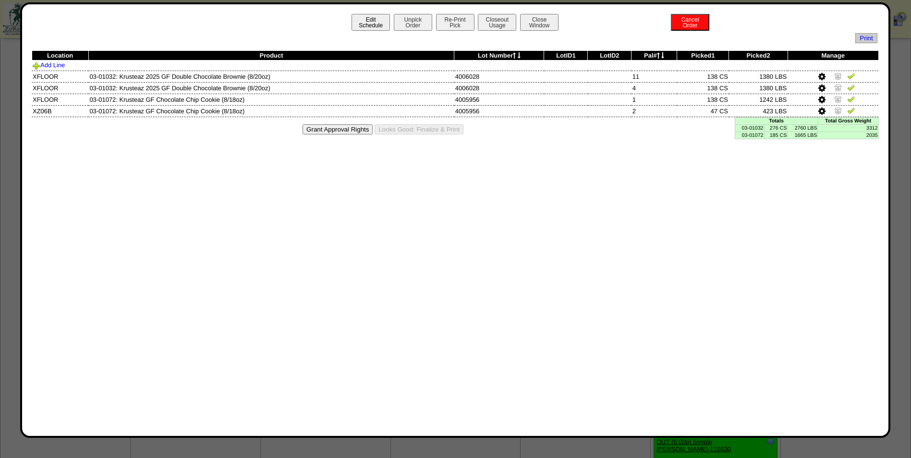
click at [358, 24] on button "Edit Schedule" at bounding box center [370, 22] width 38 height 17
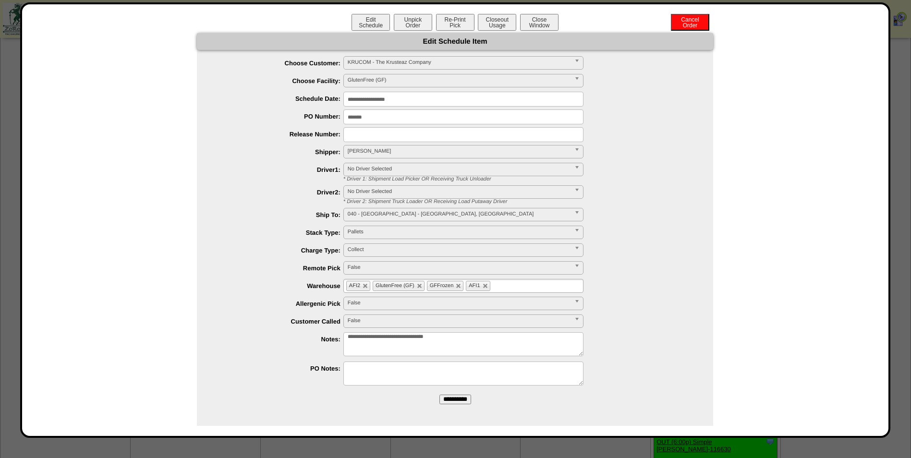
click at [519, 27] on link "Close Window" at bounding box center [539, 25] width 40 height 7
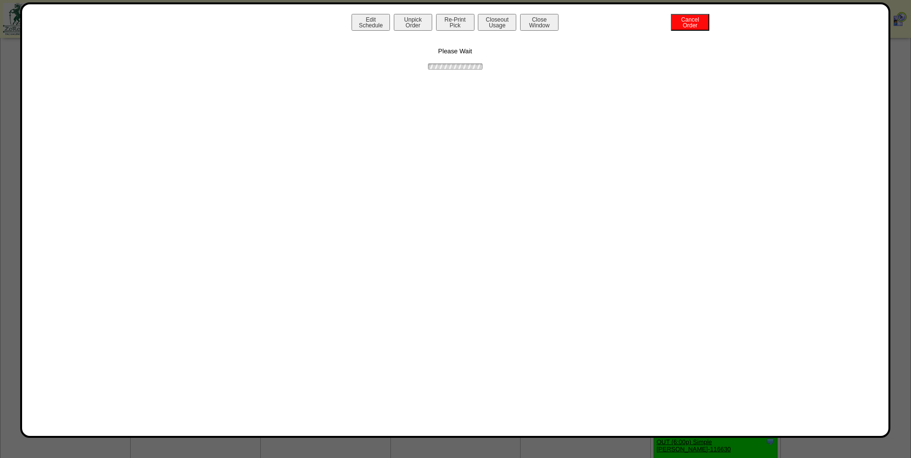
click at [519, 24] on div "Edit Schedule Unpick Order Re-Print Pick Closeout Usage Cancel Order Close Wind…" at bounding box center [455, 23] width 847 height 19
click at [531, 26] on button "Close Window" at bounding box center [539, 22] width 38 height 17
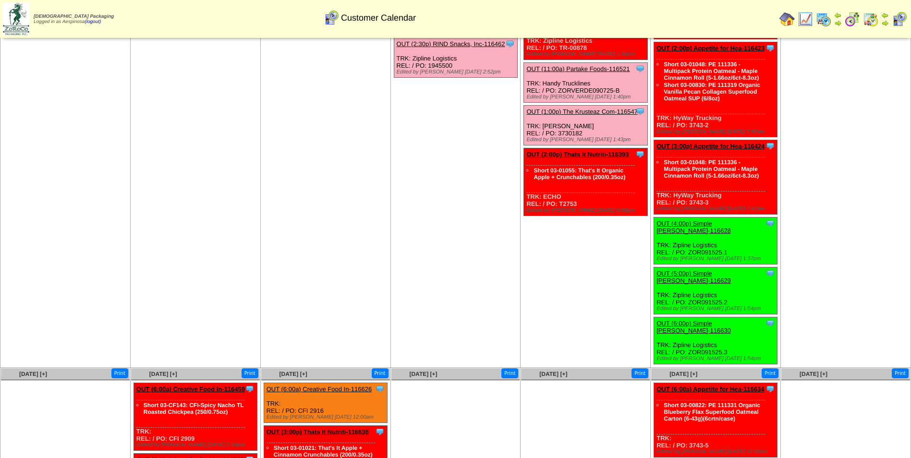
scroll to position [288, 0]
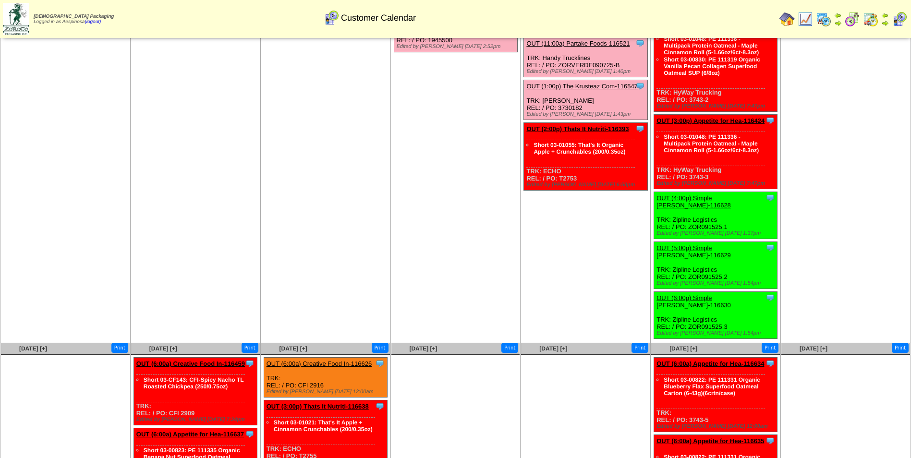
click at [596, 127] on link "OUT (2:00p) Thats It Nutriti-116393" at bounding box center [577, 128] width 102 height 7
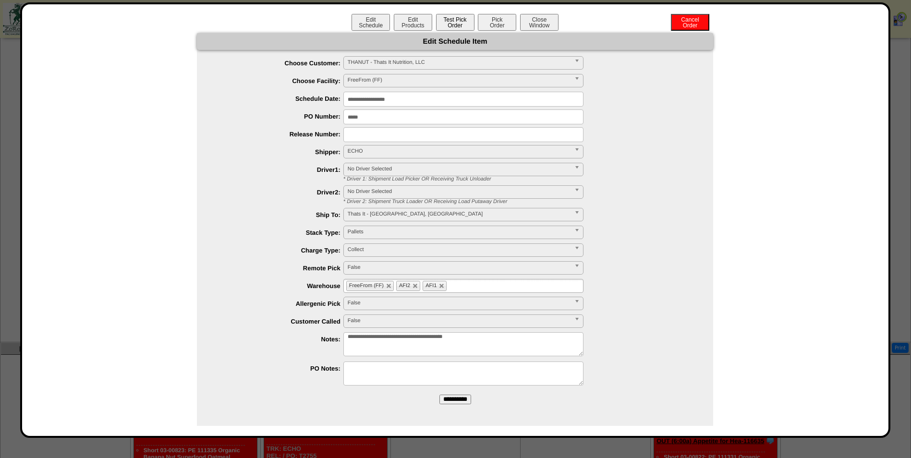
click at [447, 22] on button "Test Pick Order" at bounding box center [455, 22] width 38 height 17
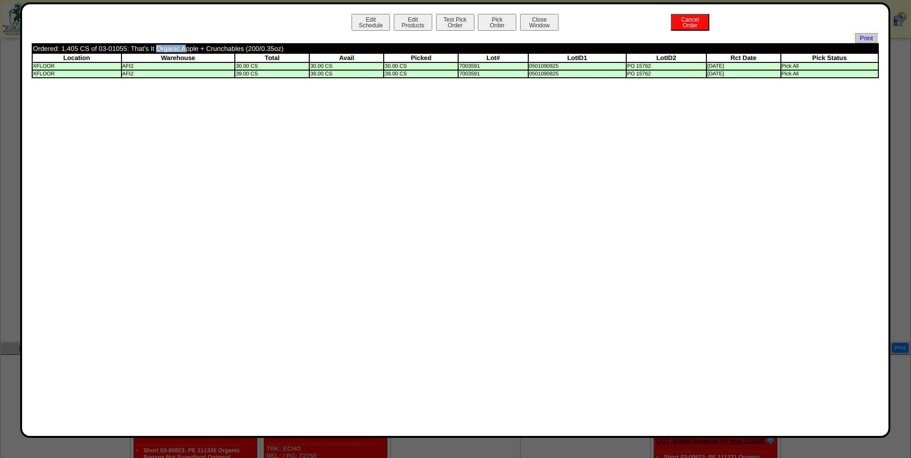
drag, startPoint x: 126, startPoint y: 49, endPoint x: 97, endPoint y: 48, distance: 28.8
click at [97, 48] on td "Ordered: 1,405 CS of 03-01055: That's It Organic Apple + Crunchables (200/0.35o…" at bounding box center [369, 48] width 673 height 9
copy td "03-01055"
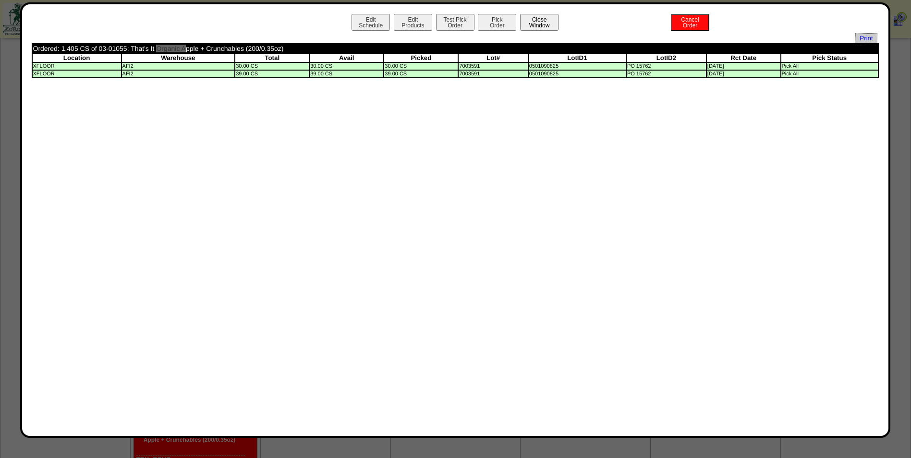
scroll to position [756, 0]
click at [541, 28] on button "Close Window" at bounding box center [539, 22] width 38 height 17
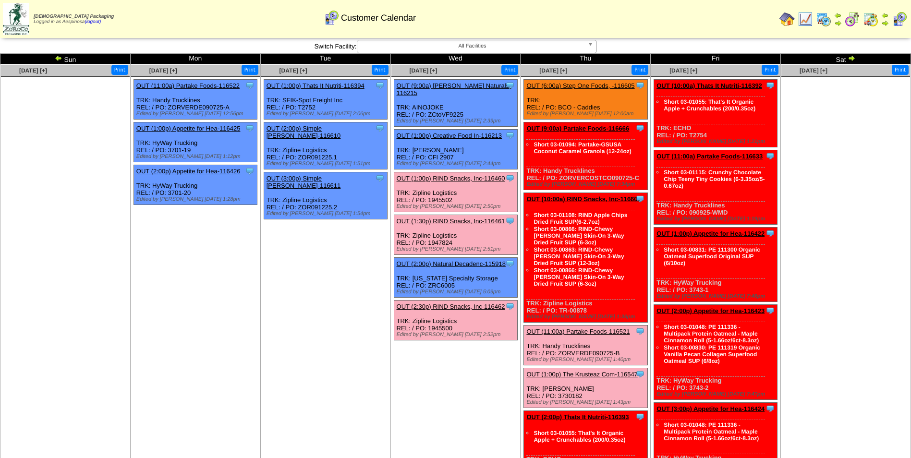
click at [417, 397] on td "[DATE] [+] Print Clone Item OUT (9:00a) [PERSON_NAME] Naturals-116215 Ottos Nat…" at bounding box center [455, 347] width 130 height 566
click at [850, 20] on img at bounding box center [852, 19] width 15 height 15
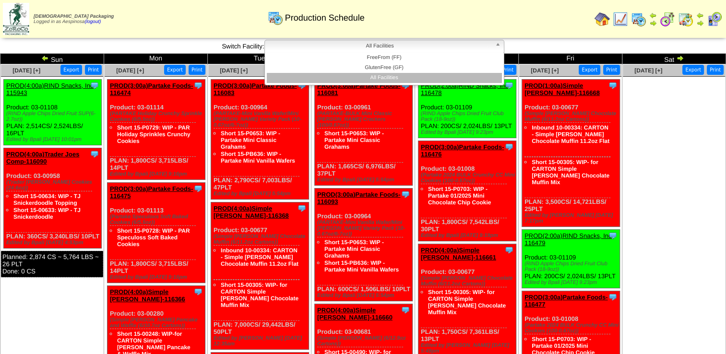
click at [399, 49] on span "All Facilities" at bounding box center [380, 46] width 223 height 12
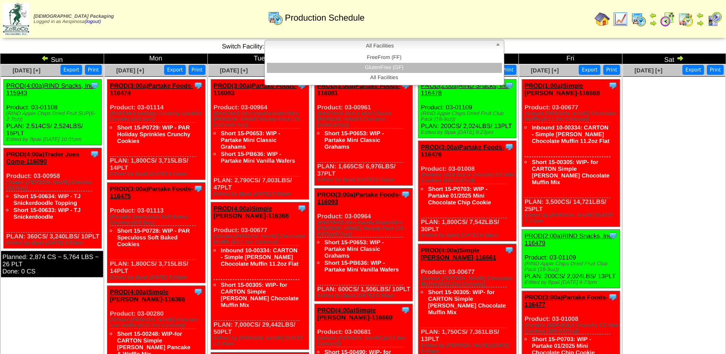
click at [411, 67] on li "GlutenFree (GF)" at bounding box center [384, 68] width 235 height 10
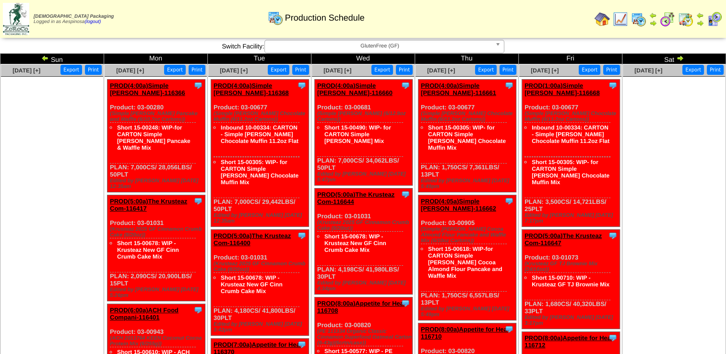
click at [672, 21] on img at bounding box center [667, 19] width 15 height 15
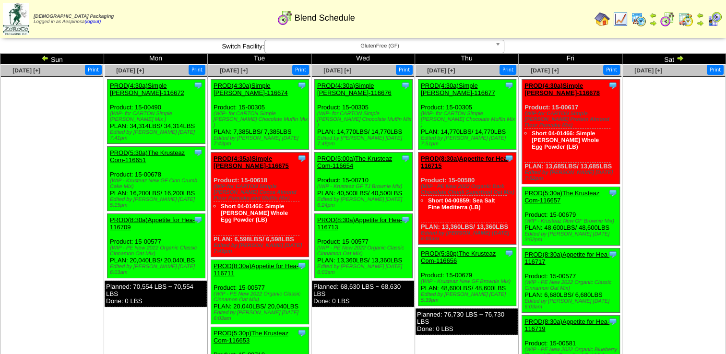
click at [17, 26] on img at bounding box center [16, 19] width 26 height 32
click at [69, 98] on ul at bounding box center [52, 149] width 102 height 144
drag, startPoint x: 197, startPoint y: 127, endPoint x: 108, endPoint y: 108, distance: 91.8
click at [108, 108] on div "Clone Item PROD(4:30a)Simple [PERSON_NAME]-116672 Simple [PERSON_NAME] Schedule…" at bounding box center [157, 112] width 98 height 64
copy div "Product: 15-00490 (WIP- for CARTON Simple [PERSON_NAME] Mix ) PLAN: 34,314LBS /…"
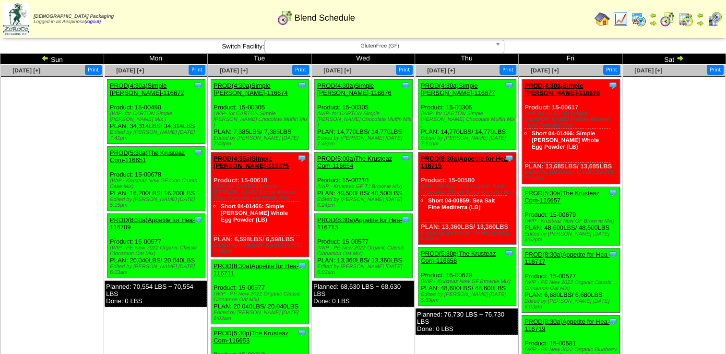
drag, startPoint x: 196, startPoint y: 187, endPoint x: 110, endPoint y: 170, distance: 87.6
click at [110, 170] on div "Clone Item PROD(5:30a)The Krusteaz Com-116651 The Krusteaz Company ScheduleID: …" at bounding box center [157, 179] width 98 height 64
copy div "Product: 15-00678 (WIP - Krusteaz New GF Cinn Crumb Cake Mix) PLAN: 16,200LBS /…"
drag, startPoint x: 198, startPoint y: 251, endPoint x: 109, endPoint y: 231, distance: 90.5
click at [109, 231] on div "Clone Item PROD(8:30a)Appetite for Hea-116709 Appetite for Healthy Living Sched…" at bounding box center [157, 246] width 98 height 64
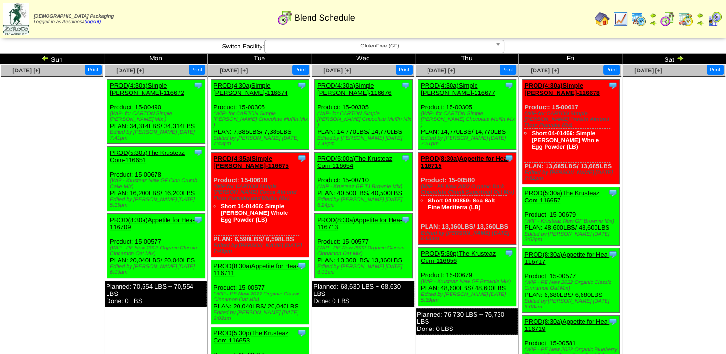
copy div "Product: 15-00577 (WIP - PE New 2022 Organic Classic Cinnamon Oat Mix) PLAN: 20…"
drag, startPoint x: 290, startPoint y: 126, endPoint x: 212, endPoint y: 110, distance: 79.4
click at [212, 110] on div "Clone Item PROD(4:30a)Simple Mills-116674 Simple Mills ScheduleID: 116674 2652.…" at bounding box center [260, 115] width 98 height 70
copy div "Product: 15-00305 (WIP- for CARTON Simple Mills Chocolate Muffin Mix ) PLAN: 7,…"
drag, startPoint x: 296, startPoint y: 221, endPoint x: 213, endPoint y: 169, distance: 97.9
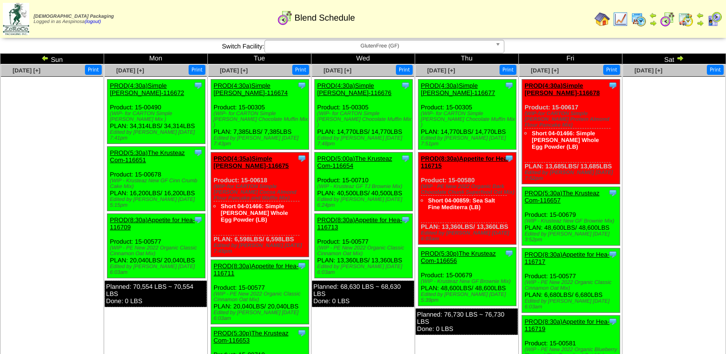
click at [213, 169] on div "Clone Item PROD(4:35a)Simple Mills-116675 Simple Mills ScheduleID: 116675 1809.…" at bounding box center [260, 205] width 98 height 105
copy div "Product: 15-00618 (WIP-for CARTON Simple Mills Cocoa Almond Flour Pancake and W…"
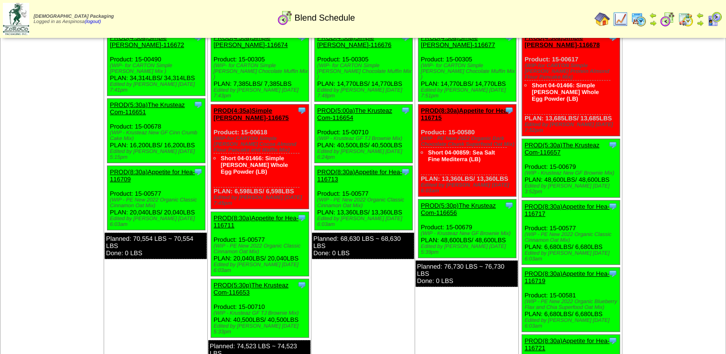
click at [262, 282] on link "PROD(5:30p)The Krusteaz Com-116653" at bounding box center [251, 289] width 75 height 14
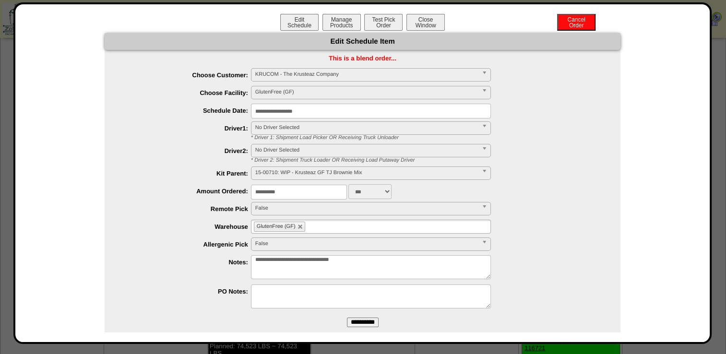
click at [338, 112] on input "**********" at bounding box center [371, 111] width 240 height 15
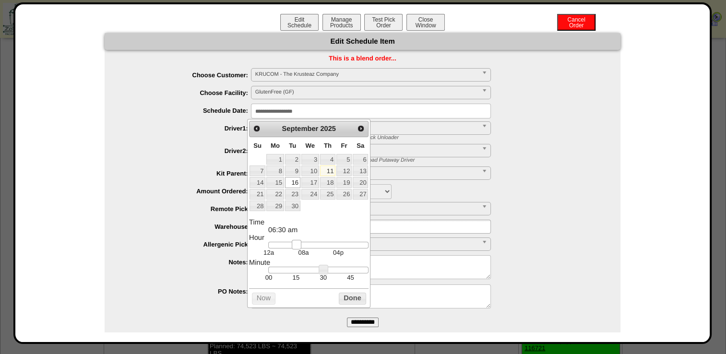
type input "**********"
drag, startPoint x: 341, startPoint y: 248, endPoint x: 292, endPoint y: 249, distance: 49.5
click at [292, 249] on link at bounding box center [294, 245] width 10 height 10
click at [348, 296] on button "Done" at bounding box center [352, 299] width 27 height 12
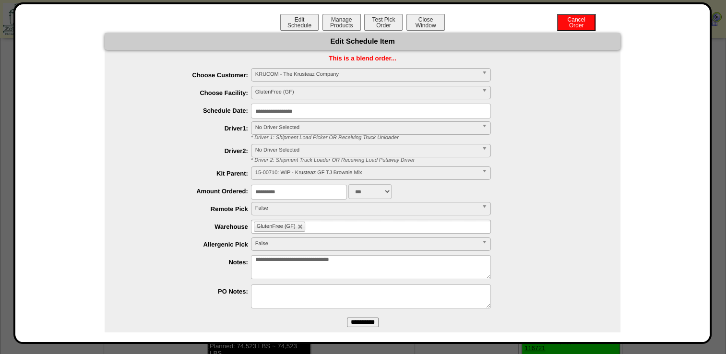
click at [371, 325] on input "**********" at bounding box center [363, 323] width 32 height 10
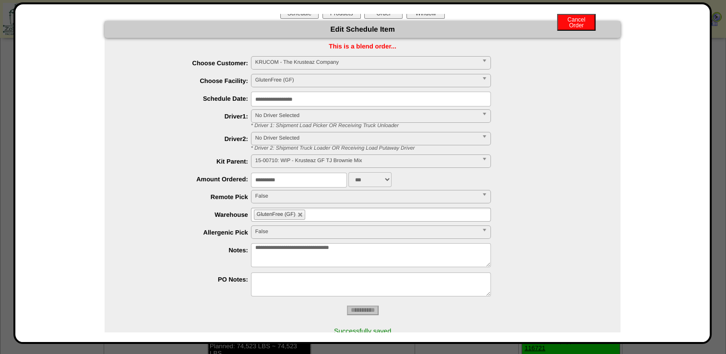
scroll to position [0, 0]
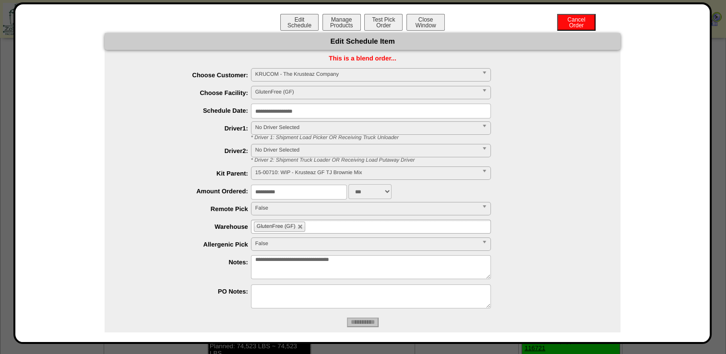
click at [434, 31] on div "Edit Schedule Manage Products Test Pick Order Cancel Order Close Window" at bounding box center [363, 23] width 676 height 19
click at [434, 24] on button "Close Window" at bounding box center [426, 22] width 38 height 17
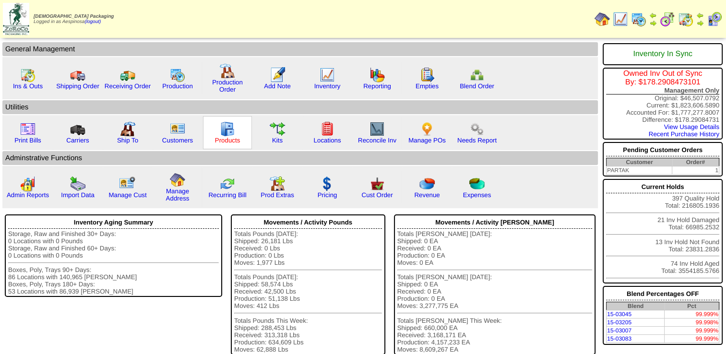
click at [228, 139] on link "Products" at bounding box center [227, 140] width 25 height 7
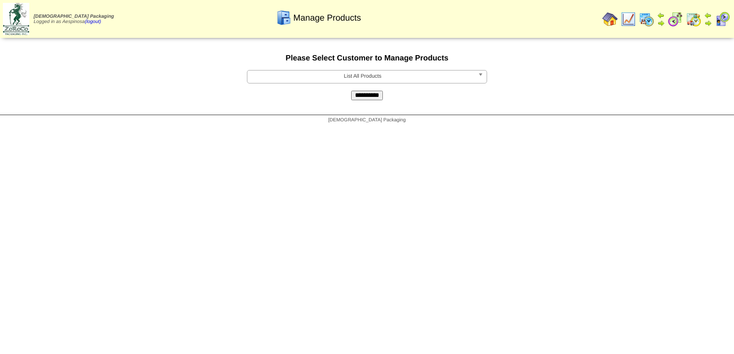
click at [316, 78] on span "List All Products" at bounding box center [362, 77] width 223 height 12
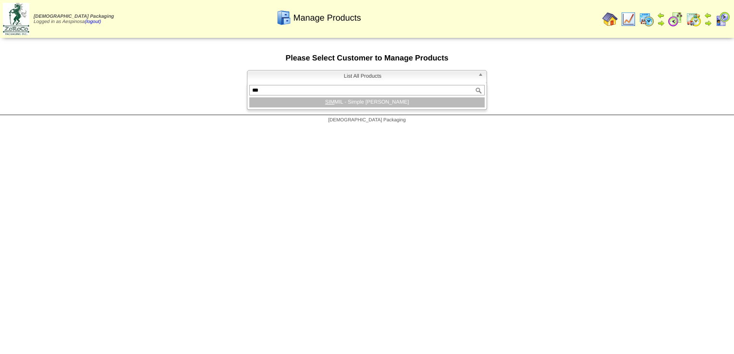
type input "****"
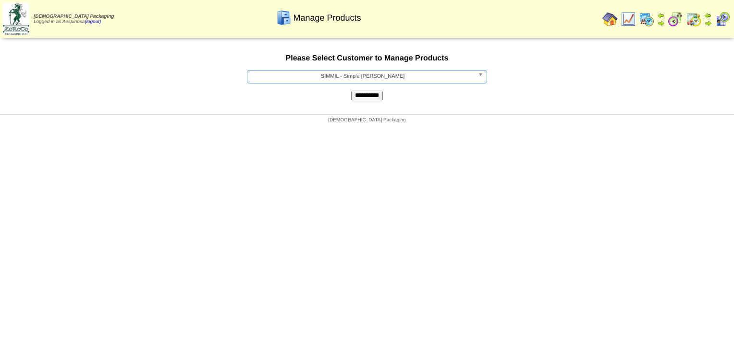
click at [17, 20] on img at bounding box center [16, 19] width 26 height 32
click at [364, 91] on form "**********" at bounding box center [367, 77] width 734 height 46
click at [369, 99] on input "**********" at bounding box center [367, 96] width 32 height 10
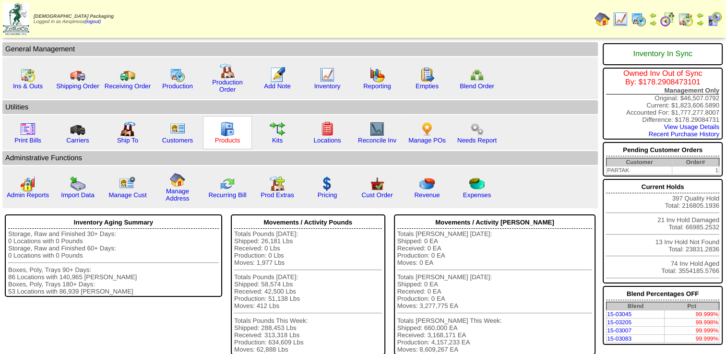
click at [229, 141] on link "Products" at bounding box center [227, 140] width 25 height 7
click at [215, 143] on link "Products" at bounding box center [227, 140] width 25 height 7
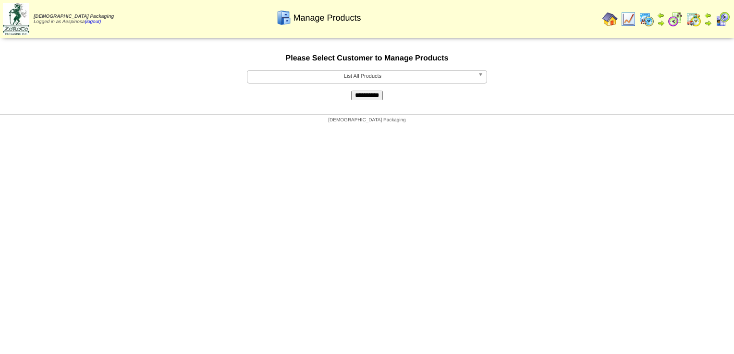
click at [321, 76] on span "List All Products" at bounding box center [362, 77] width 223 height 12
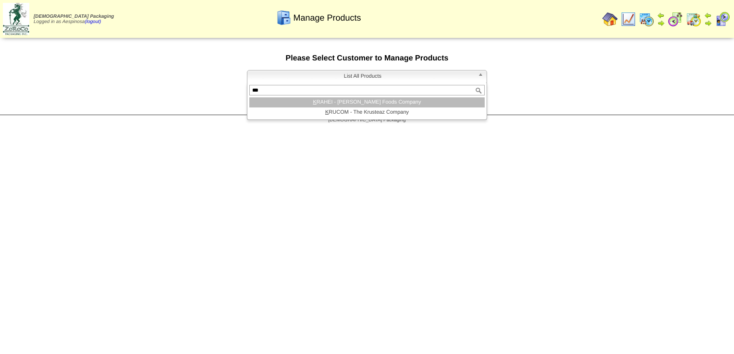
type input "****"
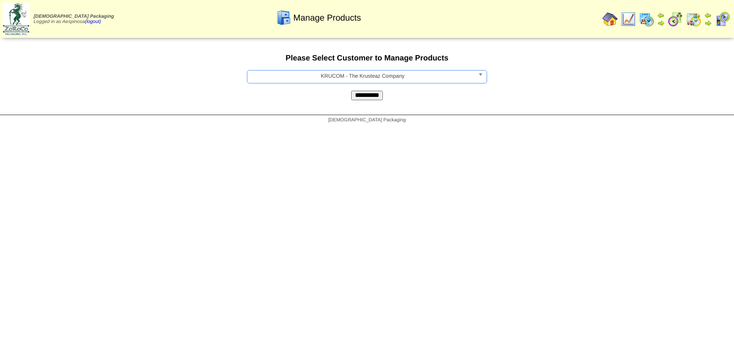
click at [367, 100] on input "**********" at bounding box center [367, 96] width 32 height 10
click at [347, 79] on span "List All Products" at bounding box center [362, 77] width 223 height 12
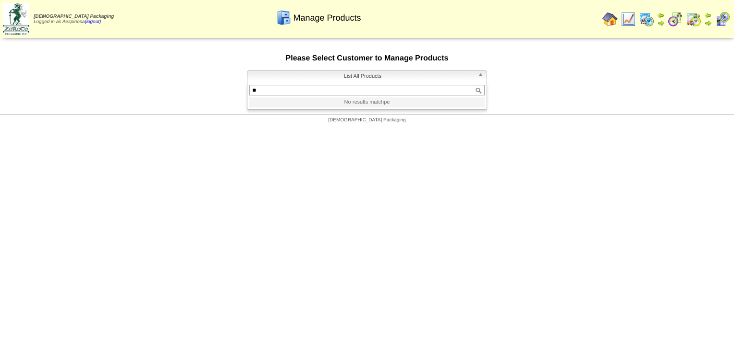
type input "*"
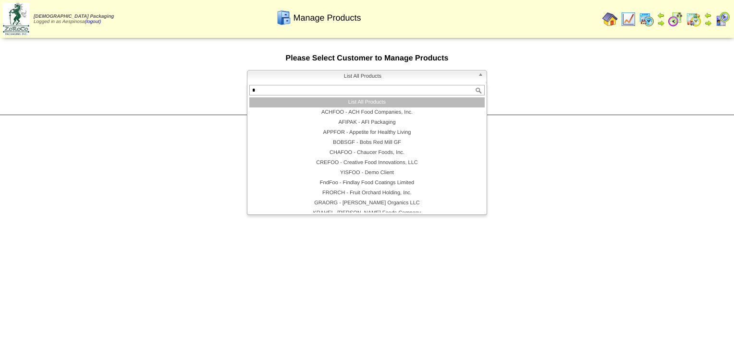
type input "**"
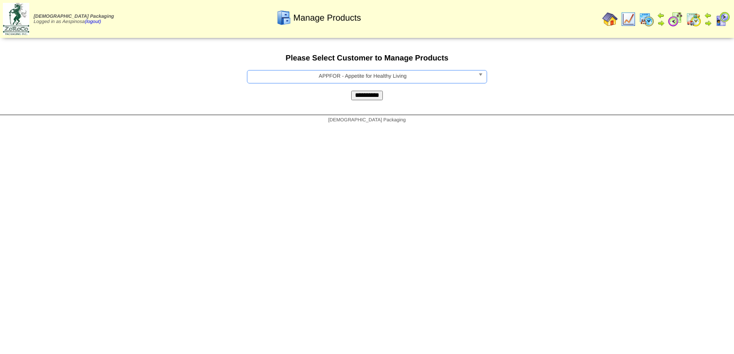
click at [363, 97] on input "**********" at bounding box center [367, 96] width 32 height 10
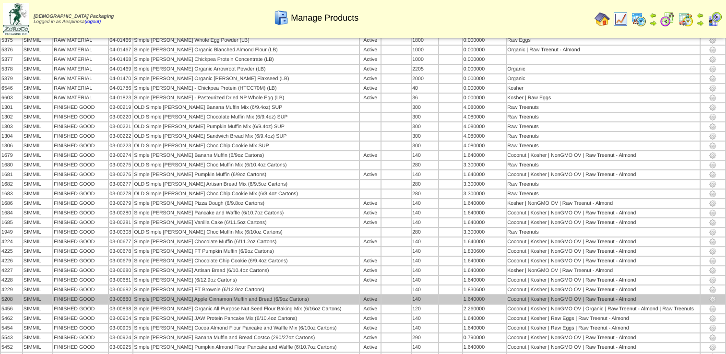
scroll to position [384, 0]
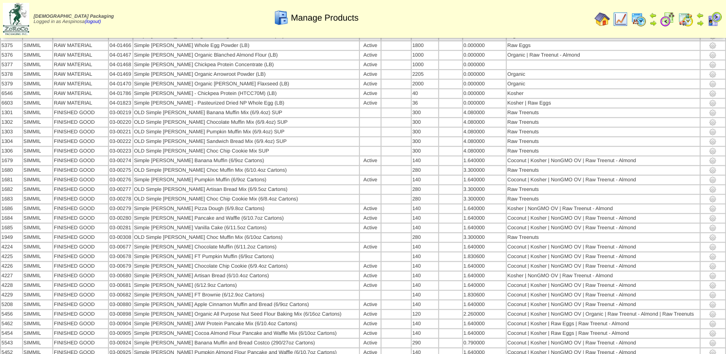
click at [639, 20] on img at bounding box center [638, 19] width 15 height 15
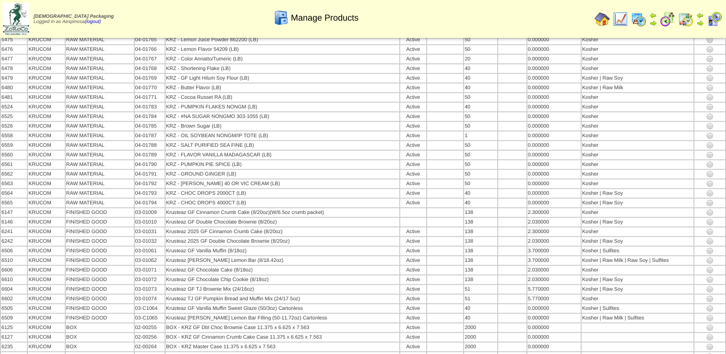
scroll to position [288, 0]
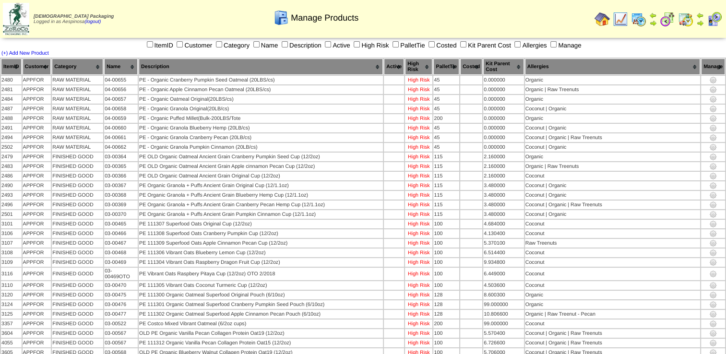
click at [90, 68] on th "Category" at bounding box center [77, 67] width 51 height 16
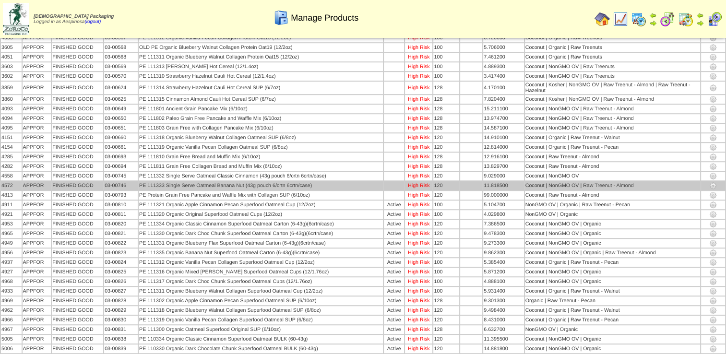
scroll to position [649, 0]
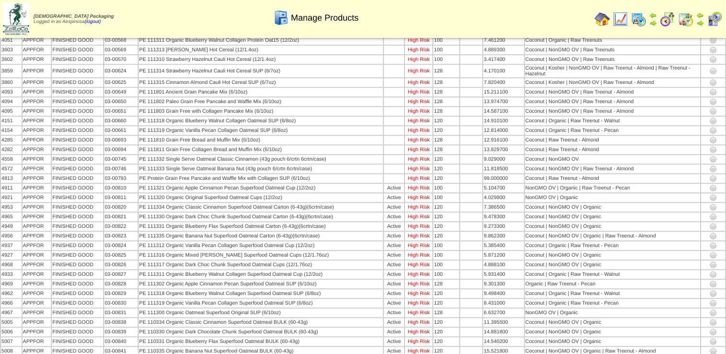
click at [12, 19] on img at bounding box center [16, 19] width 26 height 32
click at [622, 21] on img at bounding box center [620, 19] width 15 height 15
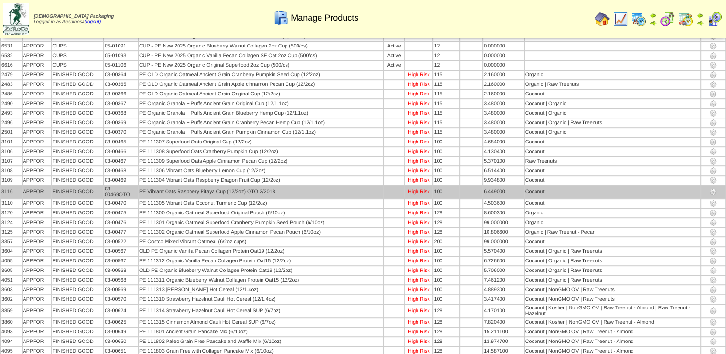
scroll to position [832, 0]
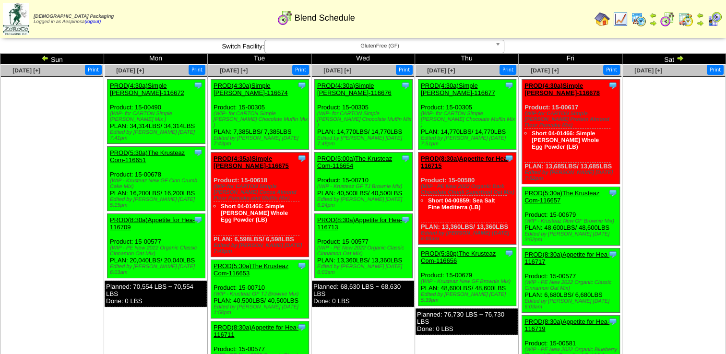
drag, startPoint x: 404, startPoint y: 126, endPoint x: 315, endPoint y: 107, distance: 91.0
click at [315, 107] on div "Clone Item PROD(4:30a)Simple [PERSON_NAME]-116676 Simple [PERSON_NAME] Schedule…" at bounding box center [364, 115] width 98 height 70
copy div "Product: 15-00305 (WIP- for CARTON Simple [PERSON_NAME] Chocolate Muffin Mix ) …"
drag, startPoint x: 508, startPoint y: 125, endPoint x: 421, endPoint y: 108, distance: 88.7
click at [421, 108] on div "Clone Item PROD(4:30a)Simple [PERSON_NAME]-116677 Simple [PERSON_NAME] Schedule…" at bounding box center [468, 115] width 98 height 70
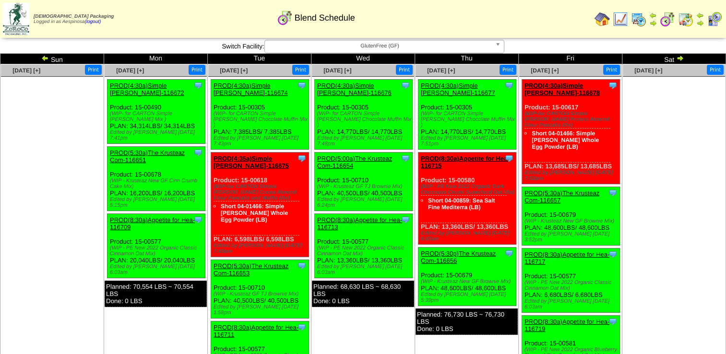
copy div "Product: 15-00305 (WIP- for CARTON Simple [PERSON_NAME] Chocolate Muffin Mix ) …"
drag, startPoint x: 614, startPoint y: 154, endPoint x: 523, endPoint y: 110, distance: 101.4
click at [523, 110] on div "Clone Item PROD(4:30a)Simple [PERSON_NAME]-116678 Simple [PERSON_NAME] Schedule…" at bounding box center [571, 132] width 98 height 105
copy div "Product: 15-00617 (WIP-for CARTON Simple [PERSON_NAME] Protein Almond Flour Pan…"
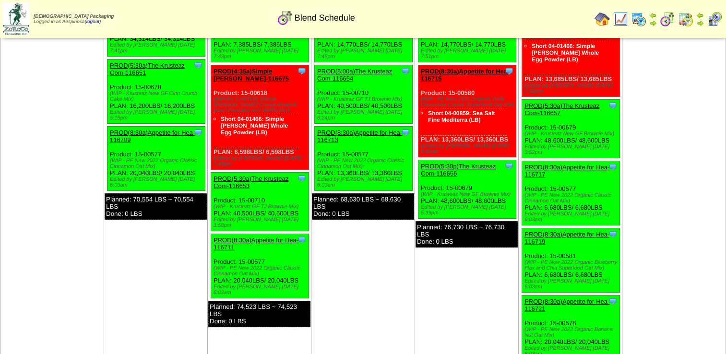
scroll to position [96, 0]
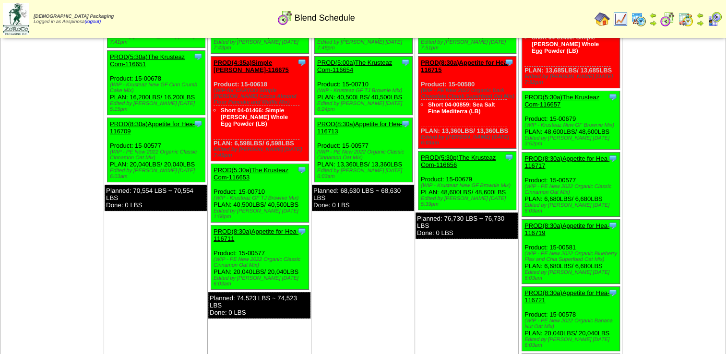
drag, startPoint x: 300, startPoint y: 181, endPoint x: 214, endPoint y: 168, distance: 86.8
click at [214, 168] on div "Clone Item PROD(5:30a)The Krusteaz Com-116653 The Krusteaz Company ScheduleID: …" at bounding box center [260, 193] width 98 height 59
copy div "Product: 15-00710 (WIP - Krusteaz GF TJ Brownie Mix) PLAN: 40,500LBS / 40,500LBS"
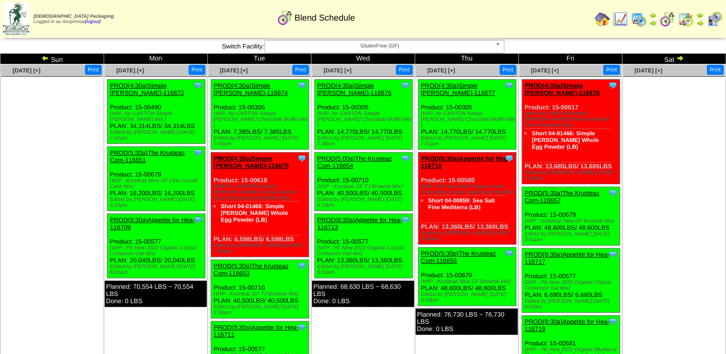
drag, startPoint x: 405, startPoint y: 183, endPoint x: 315, endPoint y: 171, distance: 90.5
click at [315, 171] on div "Clone Item PROD(5:00a)The Krusteaz Com-116654 The Krusteaz Company ScheduleID: …" at bounding box center [364, 182] width 98 height 59
copy div "Product: 15-00710 (WIP - Krusteaz GF TJ Brownie Mix) PLAN: 40,500LBS / 40,500LBS"
drag, startPoint x: 508, startPoint y: 272, endPoint x: 419, endPoint y: 260, distance: 89.6
click at [419, 260] on div "Clone Item PROD(5:30p)The Krusteaz Com-116656 The Krusteaz Company ScheduleID: …" at bounding box center [468, 277] width 98 height 59
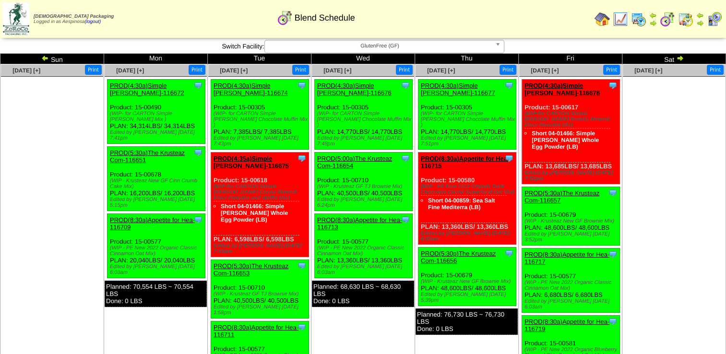
copy div "Product: 15-00679 (WIP - Krusteaz New GF Brownie Mix) PLAN: 48,600LBS / 48,600L…"
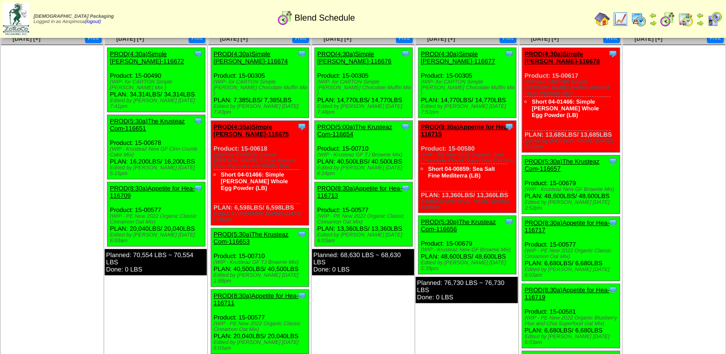
scroll to position [48, 0]
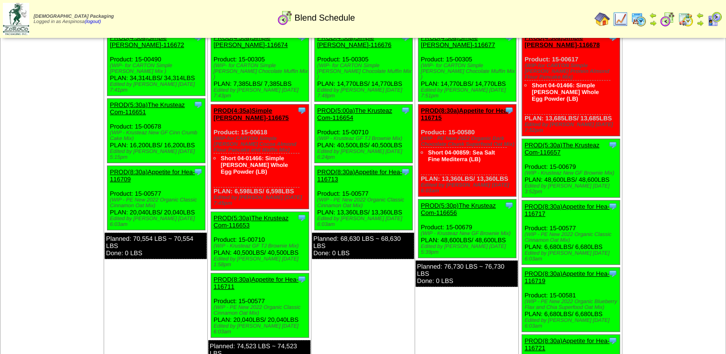
drag, startPoint x: 300, startPoint y: 290, endPoint x: 213, endPoint y: 272, distance: 88.8
click at [213, 274] on div "Clone Item PROD(8:30a)Appetite for Hea-116711 Appetite for Healthy Living Sched…" at bounding box center [260, 306] width 98 height 64
copy div "Product: 15-00577 (WIP - PE New 2022 Organic Classic Cinnamon Oat Mix) PLAN: 20…"
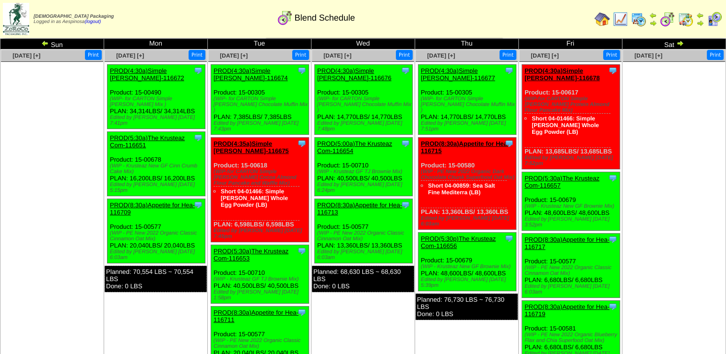
scroll to position [0, 0]
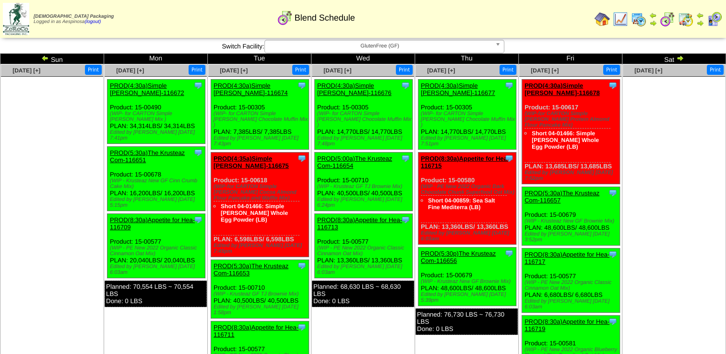
drag, startPoint x: 404, startPoint y: 243, endPoint x: 318, endPoint y: 226, distance: 87.7
click at [318, 226] on div "Clone Item PROD(8:30a)Appetite for Hea-116713 Appetite for Healthy Living Sched…" at bounding box center [364, 246] width 98 height 64
copy div "Product: 15-00577 (WIP - PE New 2022 Organic Classic Cinnamon Oat Mix) PLAN: 13…"
drag, startPoint x: 510, startPoint y: 271, endPoint x: 421, endPoint y: 260, distance: 90.0
click at [421, 260] on div "Clone Item PROD(5:30p)The Krusteaz Com-116656 The Krusteaz Company ScheduleID: …" at bounding box center [468, 277] width 98 height 59
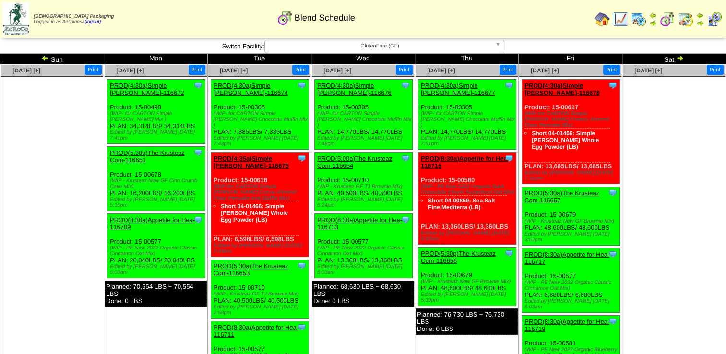
copy div "Product: 15-00679 (WIP - Krusteaz New GF Brownie Mix) PLAN: 48,600LBS / 48,600L…"
drag, startPoint x: 511, startPoint y: 215, endPoint x: 420, endPoint y: 172, distance: 100.7
click at [420, 172] on div "Clone Item PROD(8:30a)Appetite for Hea-116715 Appetite for Healthy Living Sched…" at bounding box center [468, 199] width 98 height 92
copy div "Product: 15-00580 (WIP - PE New 2022 Organic Dark Chocolate Chunk Superfood Oat…"
click at [261, 232] on div "Clone Item PROD(4:35a)Simple Mills-116675 Simple Mills ScheduleID: 116675 1809.…" at bounding box center [260, 205] width 98 height 105
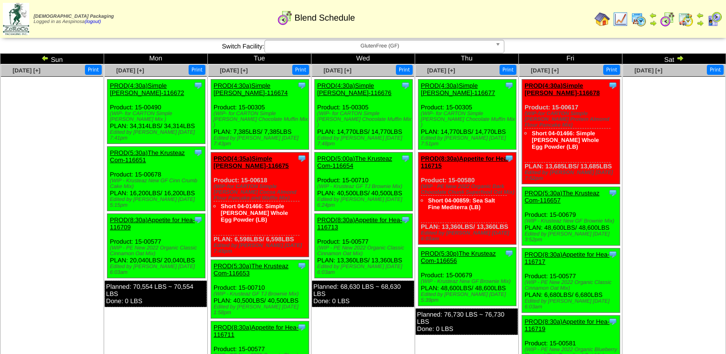
drag, startPoint x: 511, startPoint y: 216, endPoint x: 421, endPoint y: 171, distance: 101.1
click at [421, 171] on div "Clone Item PROD(8:30a)Appetite for Hea-116715 Appetite for Healthy Living Sched…" at bounding box center [468, 199] width 98 height 92
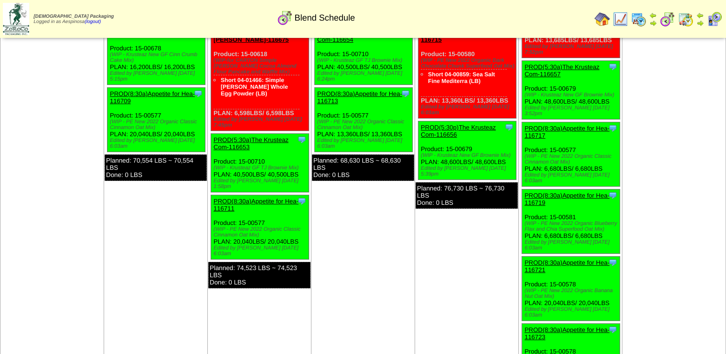
scroll to position [96, 0]
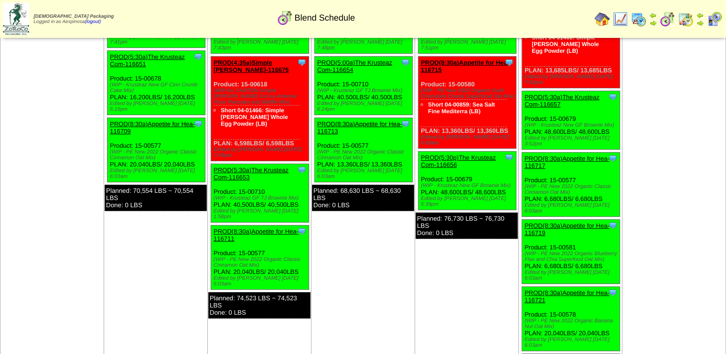
click at [603, 176] on div "Clone Item PROD(8:30a)Appetite for Hea-116717 Appetite for Healthy Living Sched…" at bounding box center [571, 185] width 98 height 64
drag, startPoint x: 603, startPoint y: 176, endPoint x: 524, endPoint y: 158, distance: 80.7
click at [524, 158] on div "Clone Item PROD(8:30a)Appetite for Hea-116717 Appetite for Healthy Living Sched…" at bounding box center [571, 185] width 98 height 64
drag, startPoint x: 608, startPoint y: 241, endPoint x: 523, endPoint y: 219, distance: 87.8
click at [523, 220] on div "Clone Item PROD(8:30a)Appetite for Hea-116719 Appetite for Healthy Living Sched…" at bounding box center [571, 252] width 98 height 64
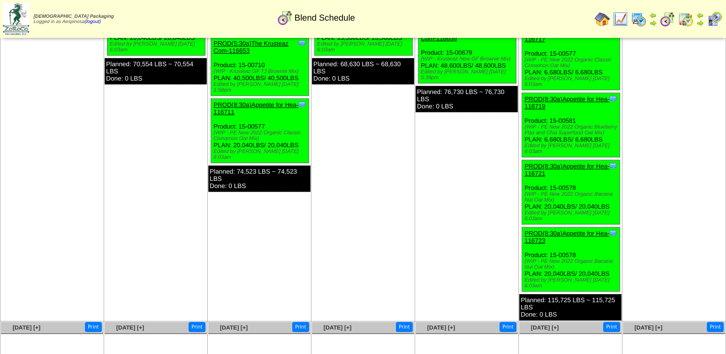
scroll to position [240, 0]
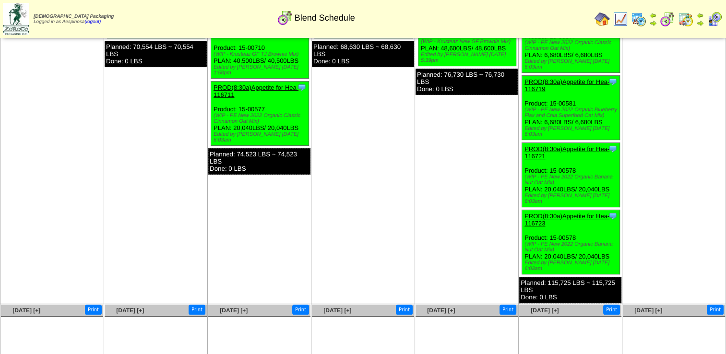
drag, startPoint x: 614, startPoint y: 155, endPoint x: 522, endPoint y: 136, distance: 93.2
click at [522, 143] on div "Clone Item PROD(8:30a)Appetite for Hea-116721 Appetite for Healthy Living Sched…" at bounding box center [571, 175] width 98 height 64
drag, startPoint x: 613, startPoint y: 217, endPoint x: 523, endPoint y: 194, distance: 93.0
click at [523, 210] on div "Clone Item PROD(8:30a)Appetite for Hea-116723 Appetite for Healthy Living Sched…" at bounding box center [571, 242] width 98 height 64
click at [592, 260] on div "Edited by [PERSON_NAME] [DATE] 6:03am" at bounding box center [572, 266] width 95 height 12
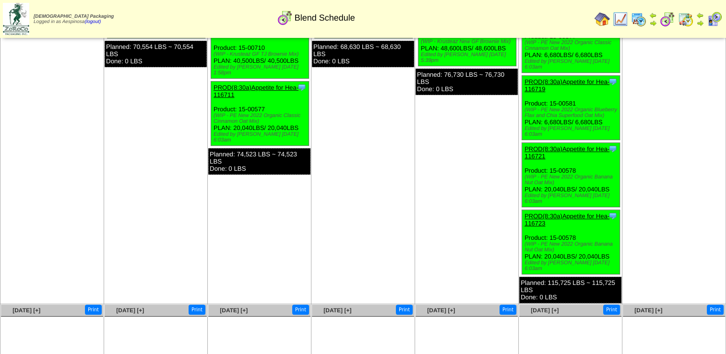
drag, startPoint x: 610, startPoint y: 217, endPoint x: 524, endPoint y: 197, distance: 88.7
click at [524, 210] on div "Clone Item PROD(8:30a)Appetite for Hea-116723 Appetite for Healthy Living Sched…" at bounding box center [571, 242] width 98 height 64
click at [498, 216] on td "Sep 18 [+] Print Clone Item PROD(4:30a)Simple Mills-116677 Simple Mills Schedul…" at bounding box center [467, 64] width 104 height 480
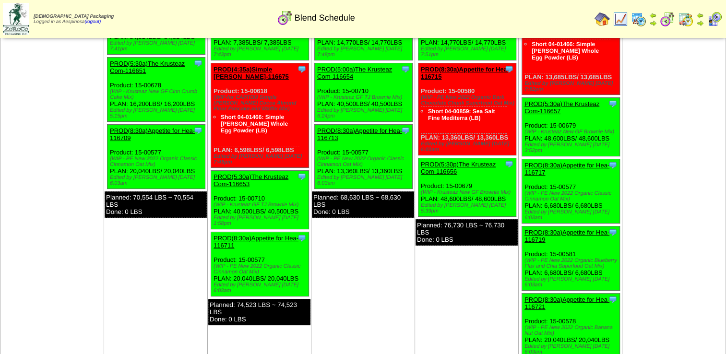
scroll to position [96, 0]
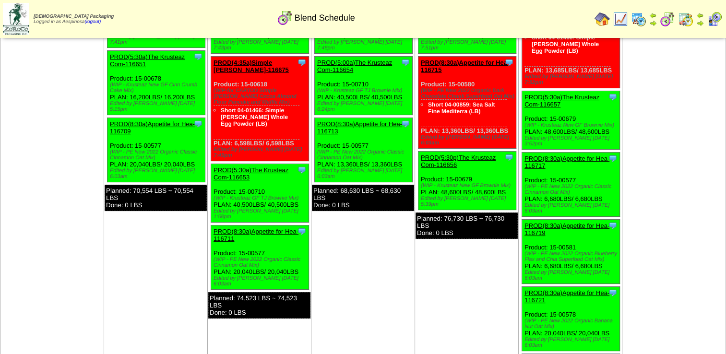
click at [661, 252] on td "Sep 20 [+] Print" at bounding box center [675, 208] width 104 height 480
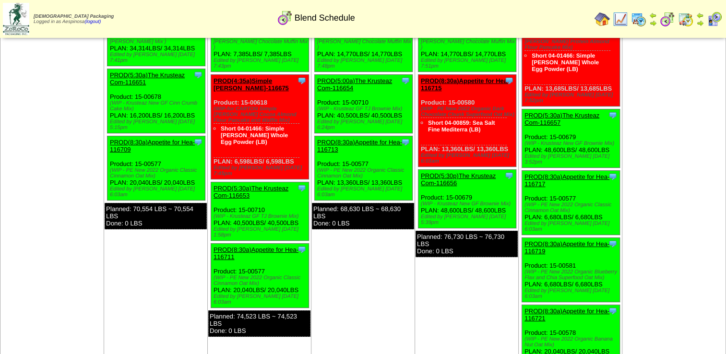
scroll to position [0, 0]
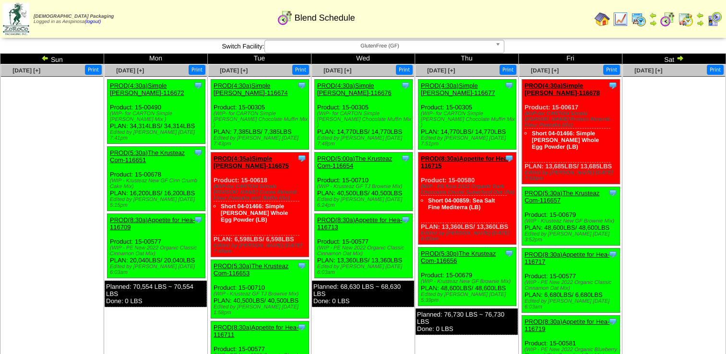
click at [640, 21] on img at bounding box center [638, 19] width 15 height 15
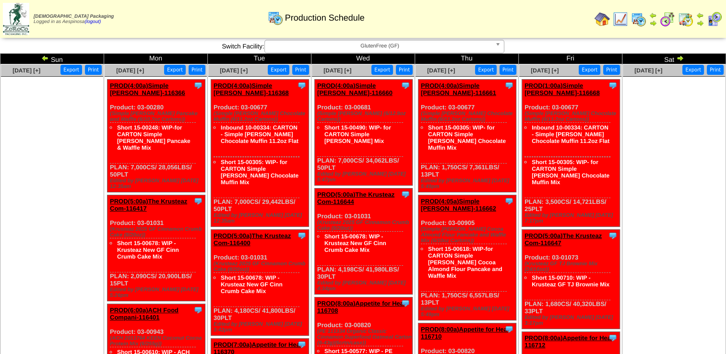
drag, startPoint x: 134, startPoint y: 168, endPoint x: 108, endPoint y: 110, distance: 63.6
click at [108, 110] on div "Clone Item PROD(4:00a)Simple [PERSON_NAME]-116366 Simple [PERSON_NAME] Schedule…" at bounding box center [157, 136] width 98 height 113
copy div "Product: 03-00280 (Simple [PERSON_NAME] Pancake and Waffle (6/10.7oz Cartons)) …"
drag, startPoint x: 254, startPoint y: 203, endPoint x: 217, endPoint y: 132, distance: 80.1
click at [217, 132] on div "Clone Item PROD(4:00a)Simple [PERSON_NAME]-116368 Simple [PERSON_NAME] Schedule…" at bounding box center [260, 153] width 98 height 147
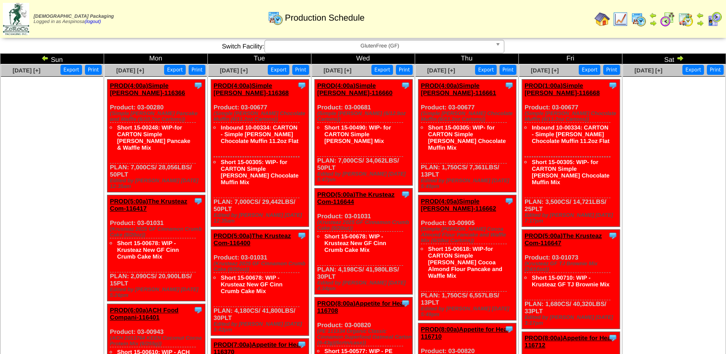
click at [255, 197] on div "Clone Item PROD(4:00a)Simple [PERSON_NAME]-116368 Simple [PERSON_NAME] Schedule…" at bounding box center [260, 153] width 98 height 147
click at [246, 213] on div "Edited by [PERSON_NAME] [DATE] 12:35am" at bounding box center [261, 219] width 95 height 12
drag, startPoint x: 241, startPoint y: 203, endPoint x: 214, endPoint y: 109, distance: 97.5
click at [214, 109] on div "Clone Item PROD(4:00a)Simple [PERSON_NAME]-116368 Simple [PERSON_NAME] Schedule…" at bounding box center [260, 153] width 98 height 147
copy div "Product: 03-00677 (Simple [PERSON_NAME] Chocolate Muffin (6/11.2oz Cartons)) In…"
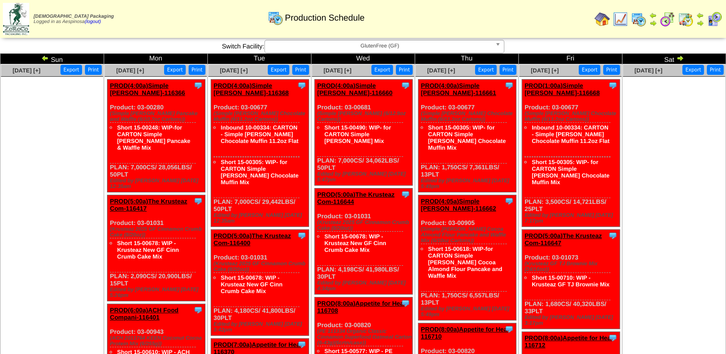
drag, startPoint x: 351, startPoint y: 170, endPoint x: 315, endPoint y: 110, distance: 70.2
click at [315, 110] on div "Clone Item PROD(4:00a)Simple [PERSON_NAME]-116660 Simple [PERSON_NAME] Schedule…" at bounding box center [364, 133] width 98 height 106
copy div "Product: 03-00681 (Simple [PERSON_NAME] (6/12.9oz Cartons)) Short 15-00490: WIP…"
drag, startPoint x: 451, startPoint y: 169, endPoint x: 422, endPoint y: 109, distance: 66.6
click at [422, 109] on div "Clone Item PROD(4:00a)Simple [PERSON_NAME]-116661 Simple [PERSON_NAME] Schedule…" at bounding box center [468, 136] width 98 height 113
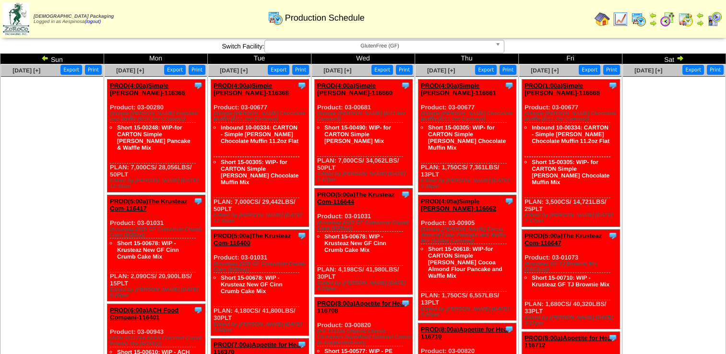
copy div "Product: 03-00677 (Simple [PERSON_NAME] Chocolate Muffin (6/11.2oz Cartons)) Sh…"
drag, startPoint x: 452, startPoint y: 283, endPoint x: 421, endPoint y: 213, distance: 76.5
click at [421, 213] on div "Clone Item PROD(4:05a)Simple [PERSON_NAME]-116662 Simple [PERSON_NAME] Schedule…" at bounding box center [468, 257] width 98 height 125
copy div "Product: 03-00905 (Simple [PERSON_NAME] Cocoa Almond Flour Pancake and Waffle M…"
drag, startPoint x: 561, startPoint y: 201, endPoint x: 524, endPoint y: 107, distance: 100.9
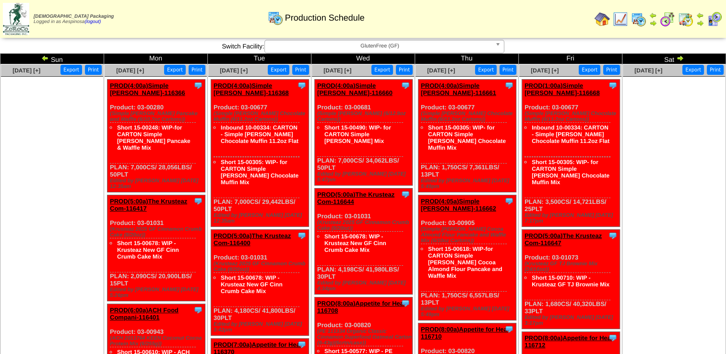
click at [524, 107] on div "Clone Item PROD(1:00a)Simple [PERSON_NAME]-116668 Simple [PERSON_NAME] Schedule…" at bounding box center [571, 153] width 98 height 147
copy div "Product: 03-00677 (Simple [PERSON_NAME] Chocolate Muffin (6/11.2oz Cartons)) In…"
click at [643, 243] on td "[DATE] [+] Print Export" at bounding box center [675, 357] width 104 height 586
drag, startPoint x: 137, startPoint y: 273, endPoint x: 108, endPoint y: 212, distance: 67.4
click at [108, 212] on div "Clone Item PROD(5:00a)The Krusteaz Com-116417 The Krusteaz Company ScheduleID: …" at bounding box center [157, 248] width 98 height 106
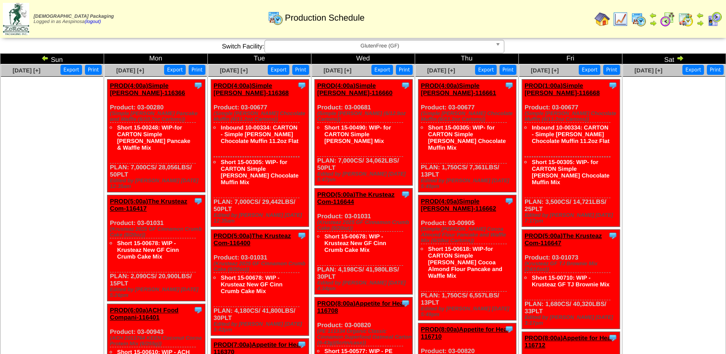
copy div "Product: 03-01031 (Krusteaz 2025 GF Cinnamon Crumb Cake (8/20oz)) Short 15-0067…"
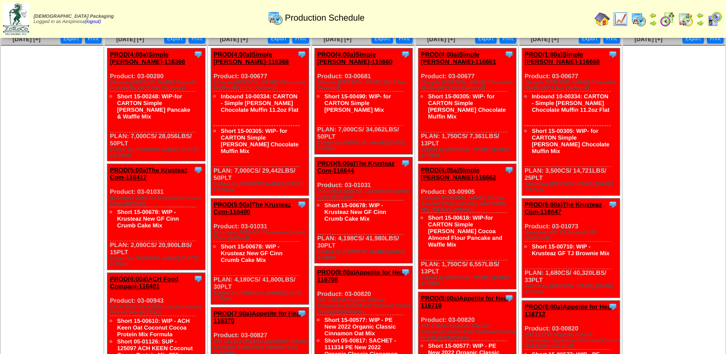
scroll to position [48, 0]
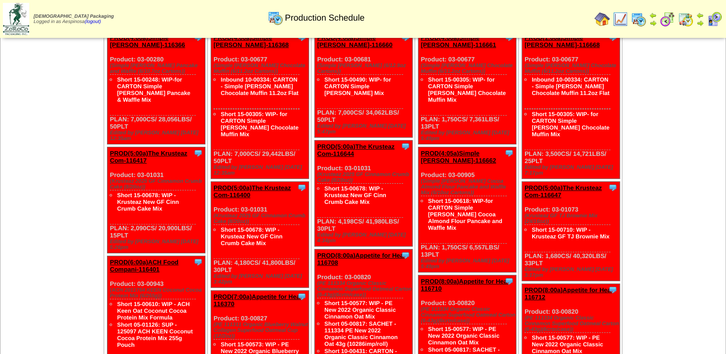
drag, startPoint x: 244, startPoint y: 258, endPoint x: 214, endPoint y: 199, distance: 66.1
click at [214, 199] on div "Clone Item PROD(5:00a)The Krusteaz Com-116400 The Krusteaz Company ScheduleID: …" at bounding box center [260, 235] width 98 height 106
copy div "Product: 03-01031 (Krusteaz 2025 GF Cinnamon Crumb Cake (8/20oz)) Short 15-0067…"
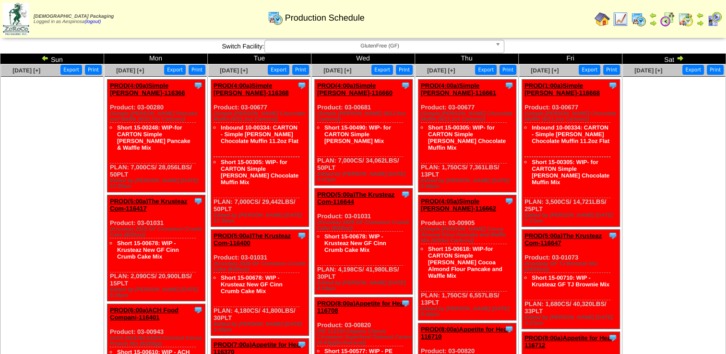
drag, startPoint x: 329, startPoint y: 271, endPoint x: 315, endPoint y: 210, distance: 62.5
click at [315, 210] on div "Clone Item PROD(5:00a)The Krusteaz Com-116644 The Krusteaz Company ScheduleID: …" at bounding box center [364, 242] width 98 height 106
copy div "Product: 03-01031 (Krusteaz 2025 GF Cinnamon Crumb Cake (8/20oz)) Short 15-0067…"
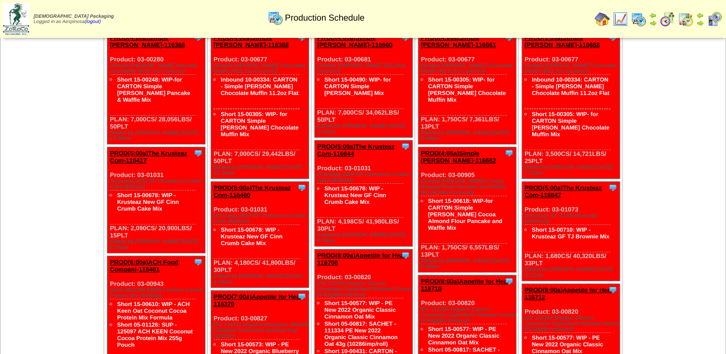
scroll to position [288, 0]
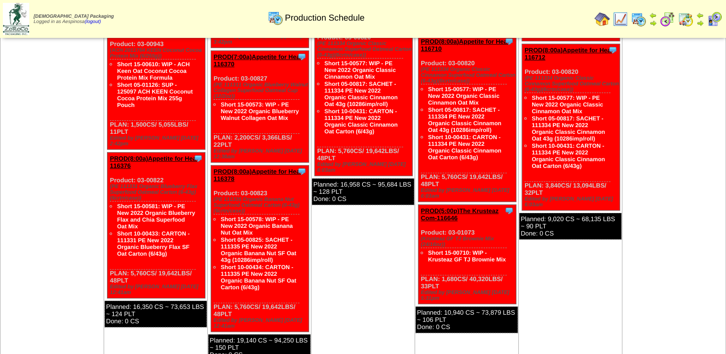
click at [485, 254] on div "Clone Item PROD(5:00p)The Krusteaz Com-116646 The Krusteaz Company ScheduleID: …" at bounding box center [468, 254] width 98 height 99
drag, startPoint x: 467, startPoint y: 254, endPoint x: 419, endPoint y: 202, distance: 71.0
click at [419, 205] on div "Clone Item PROD(5:00p)The Krusteaz Com-116646 The Krusteaz Company ScheduleID: …" at bounding box center [468, 254] width 98 height 99
copy div "Product: 03-01073 (Krusteaz GF TJ Brownie Mix (24/16oz)) Short 15-00710: WIP - …"
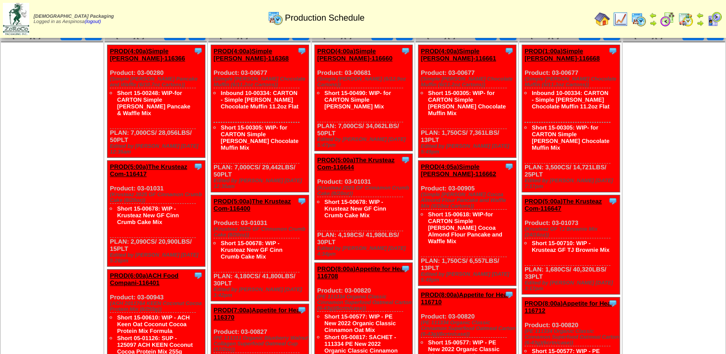
scroll to position [0, 0]
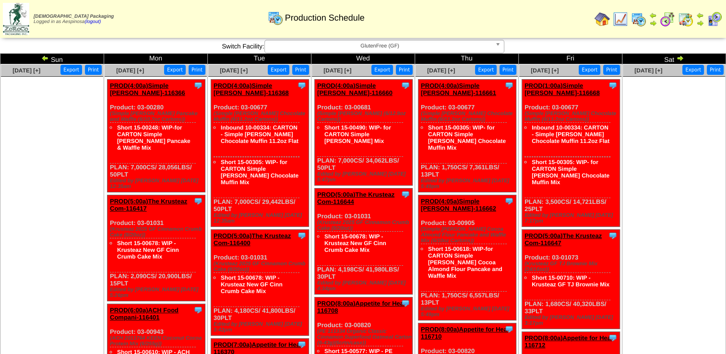
drag, startPoint x: 547, startPoint y: 298, endPoint x: 524, endPoint y: 245, distance: 57.6
click at [524, 245] on div "Clone Item PROD(5:00a)The Krusteaz Com-116647 The Krusteaz Company ScheduleID: …" at bounding box center [571, 279] width 98 height 99
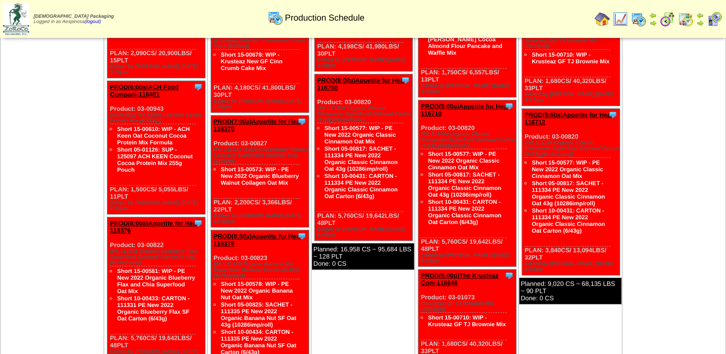
scroll to position [240, 0]
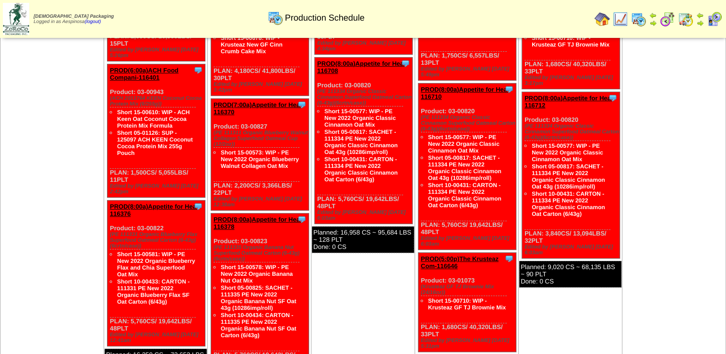
drag, startPoint x: 131, startPoint y: 305, endPoint x: 114, endPoint y: 208, distance: 97.9
click at [114, 208] on div "Clone Item PROD(8:00a)Appetite for Hea-116376 Appetite for Healthy Living Sched…" at bounding box center [157, 274] width 98 height 146
click at [164, 299] on div "Clone Item PROD(8:00a)Appetite for Hea-116376 Appetite for Healthy Living Sched…" at bounding box center [157, 274] width 98 height 146
drag, startPoint x: 148, startPoint y: 307, endPoint x: 123, endPoint y: 302, distance: 25.5
click at [123, 302] on div "Clone Item PROD(8:00a)Appetite for Hea-116376 Appetite for Healthy Living Sched…" at bounding box center [157, 274] width 98 height 146
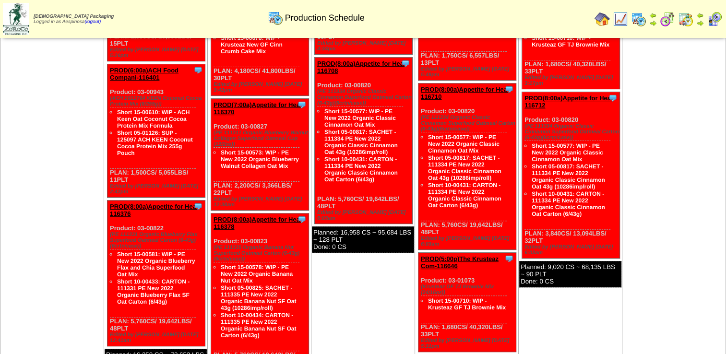
click at [133, 301] on div "Clone Item PROD(8:00a)Appetite for Hea-116376 Appetite for Healthy Living Sched…" at bounding box center [157, 274] width 98 height 146
drag, startPoint x: 140, startPoint y: 302, endPoint x: 109, endPoint y: 205, distance: 102.5
click at [109, 205] on div "Clone Item PROD(8:00a)Appetite for Hea-116376 Appetite for Healthy Living Sched…" at bounding box center [157, 274] width 98 height 146
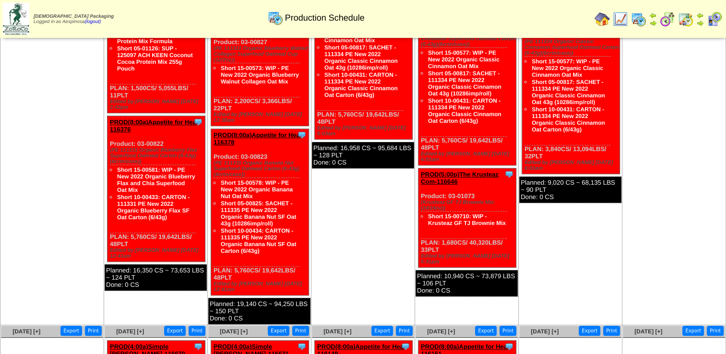
scroll to position [336, 0]
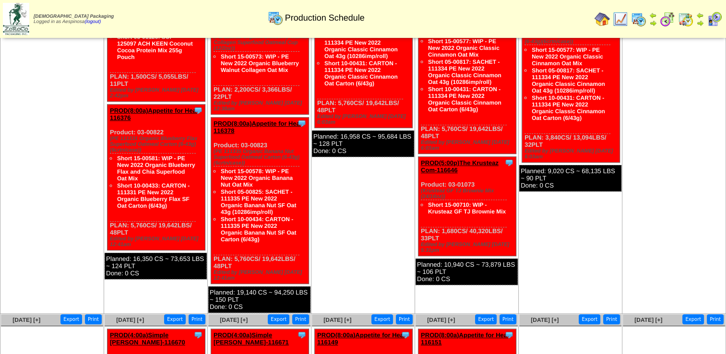
click at [273, 241] on div "Clone Item PROD(8:00a)Appetite for Hea-116378 Appetite for Healthy Living Sched…" at bounding box center [260, 201] width 98 height 167
drag, startPoint x: 257, startPoint y: 241, endPoint x: 212, endPoint y: 122, distance: 127.2
click at [212, 122] on div "Clone Item PROD(8:00a)Appetite for Hea-116378 Appetite for Healthy Living Sched…" at bounding box center [260, 201] width 98 height 167
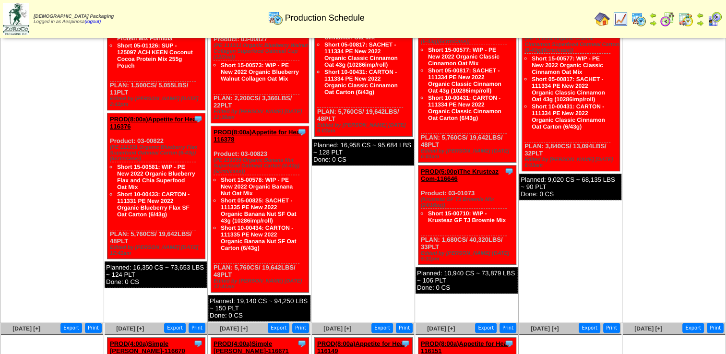
scroll to position [192, 0]
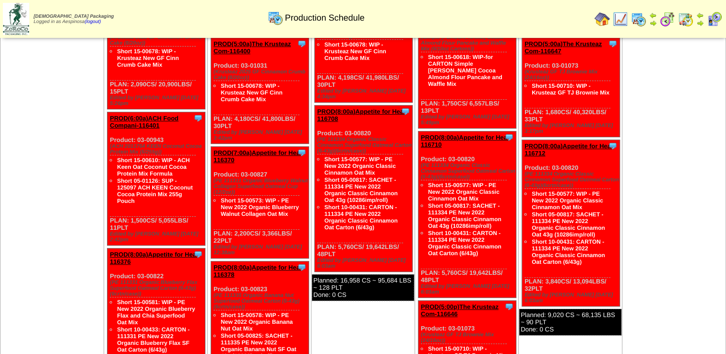
drag, startPoint x: 349, startPoint y: 242, endPoint x: 317, endPoint y: 120, distance: 126.6
click at [317, 120] on div "Clone Item PROD(8:00a)Appetite for Hea-116708 Appetite for Healthy Living Sched…" at bounding box center [364, 189] width 98 height 167
drag, startPoint x: 444, startPoint y: 254, endPoint x: 421, endPoint y: 135, distance: 121.8
click at [421, 135] on div "Clone Item PROD(8:00a)Appetite for Hea-116710 Appetite for Healthy Living Sched…" at bounding box center [468, 215] width 98 height 167
drag, startPoint x: 553, startPoint y: 268, endPoint x: 524, endPoint y: 151, distance: 120.6
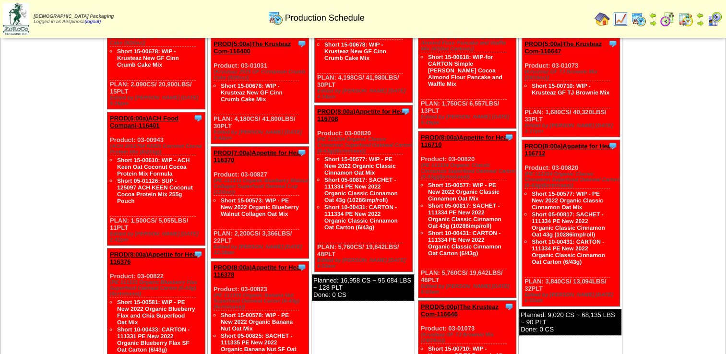
click at [524, 151] on div "Clone Item PROD(8:00a)Appetite for Hea-116712 Appetite for Healthy Living Sched…" at bounding box center [571, 223] width 98 height 167
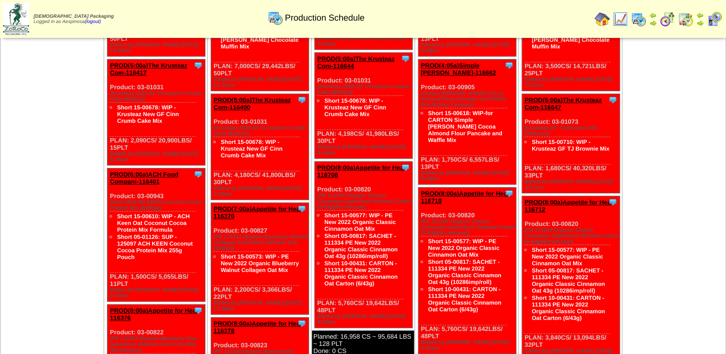
scroll to position [144, 0]
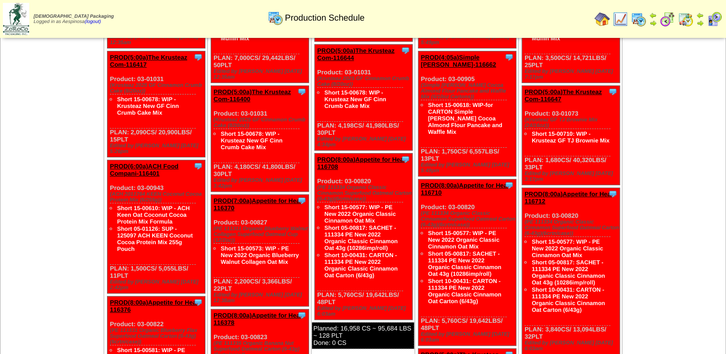
drag, startPoint x: 140, startPoint y: 260, endPoint x: 109, endPoint y: 169, distance: 95.3
click at [109, 169] on div "Clone Item PROD(6:00a)ACH Food Compani-116401 ACH Food Companies, Inc. Schedule…" at bounding box center [157, 226] width 98 height 133
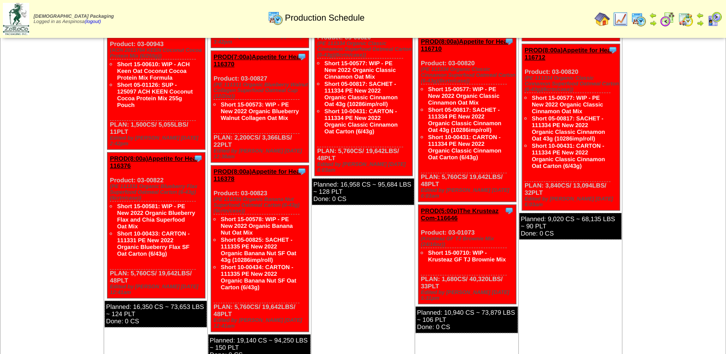
scroll to position [192, 0]
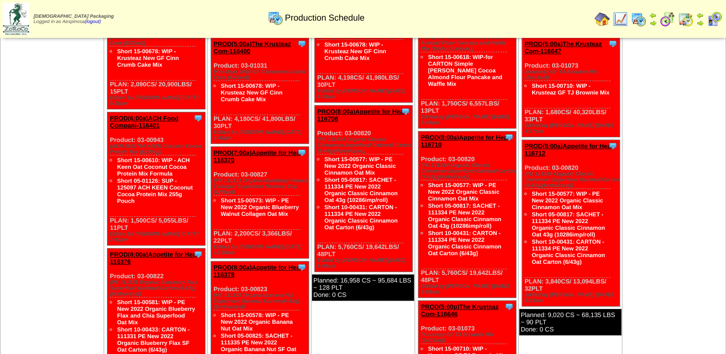
drag, startPoint x: 246, startPoint y: 224, endPoint x: 237, endPoint y: 222, distance: 9.2
click at [237, 222] on div "Clone Item PROD(7:00a)Appetite for Hea-116370 Appetite for Healthy Living Sched…" at bounding box center [260, 203] width 98 height 112
drag, startPoint x: 251, startPoint y: 221, endPoint x: 212, endPoint y: 157, distance: 75.2
click at [212, 157] on div "Clone Item PROD(7:00a)Appetite for Hea-116370 Appetite for Healthy Living Sched…" at bounding box center [260, 203] width 98 height 112
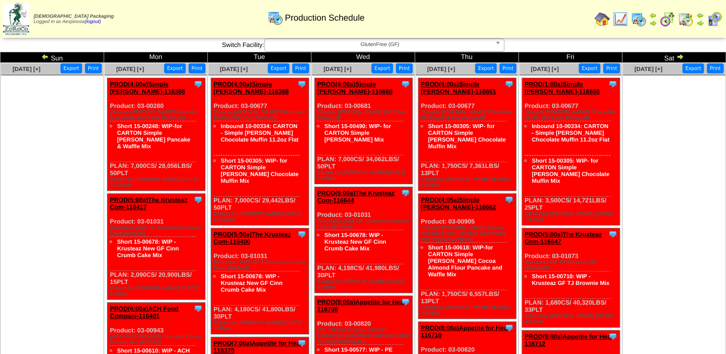
scroll to position [0, 0]
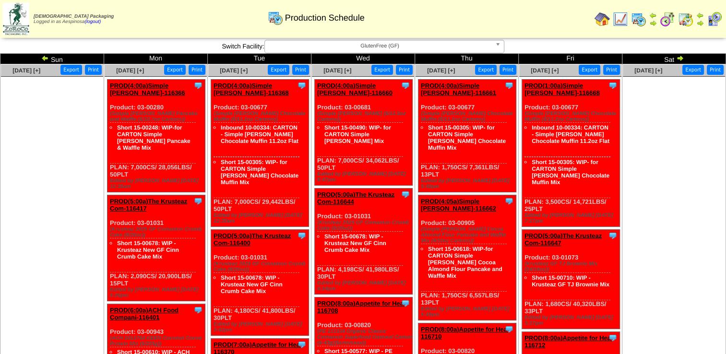
click at [18, 22] on img at bounding box center [16, 19] width 26 height 32
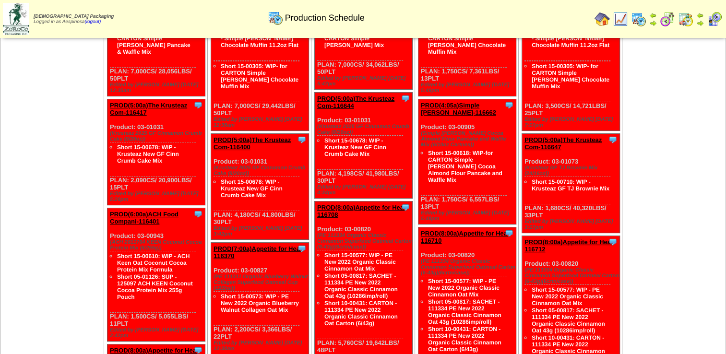
scroll to position [144, 0]
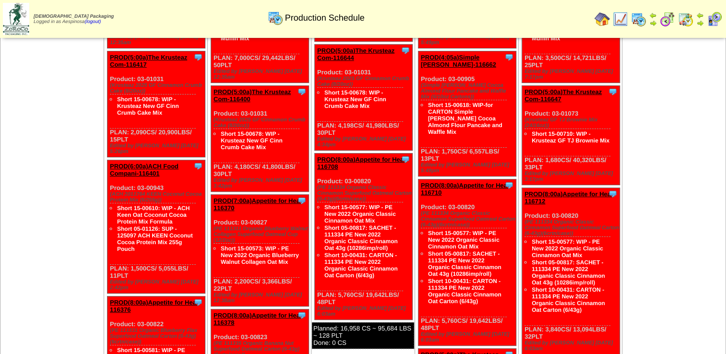
drag, startPoint x: 337, startPoint y: 292, endPoint x: 319, endPoint y: 172, distance: 121.4
click at [319, 172] on div "Clone Item PROD(8:00a)Appetite for Hea-116708 Appetite for Healthy Living Sched…" at bounding box center [364, 237] width 98 height 167
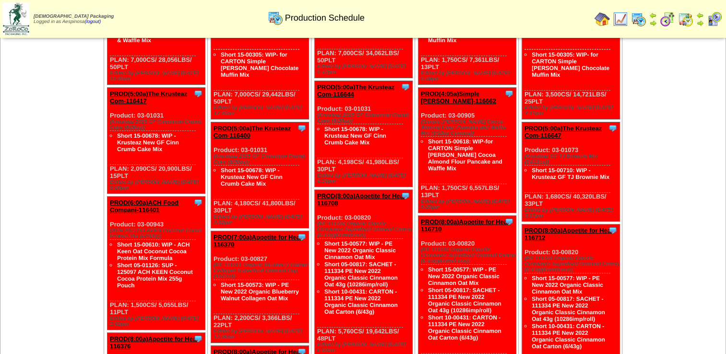
scroll to position [0, 0]
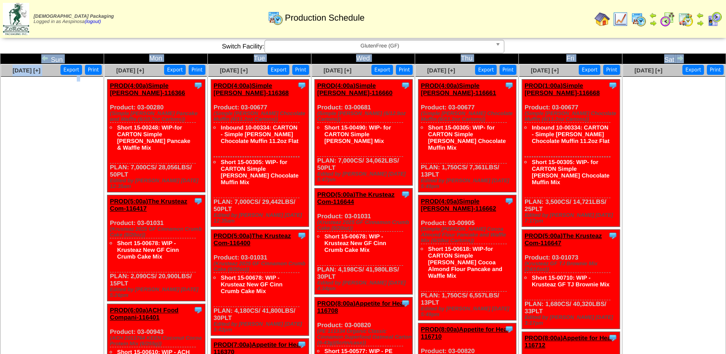
drag, startPoint x: 0, startPoint y: 222, endPoint x: -3, endPoint y: 227, distance: 5.6
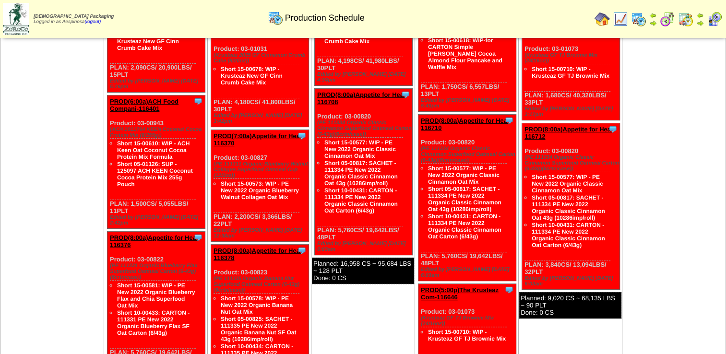
scroll to position [192, 0]
